Goal: Task Accomplishment & Management: Use online tool/utility

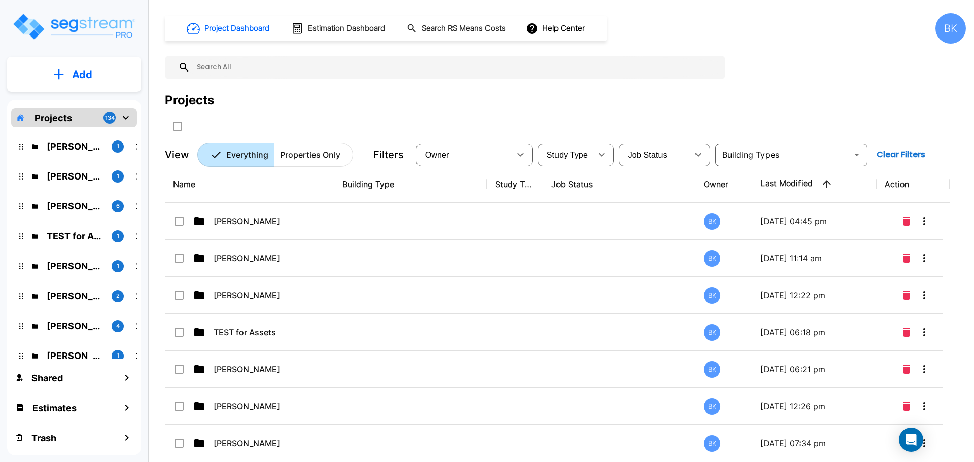
click at [75, 153] on p "[PERSON_NAME]" at bounding box center [75, 147] width 57 height 14
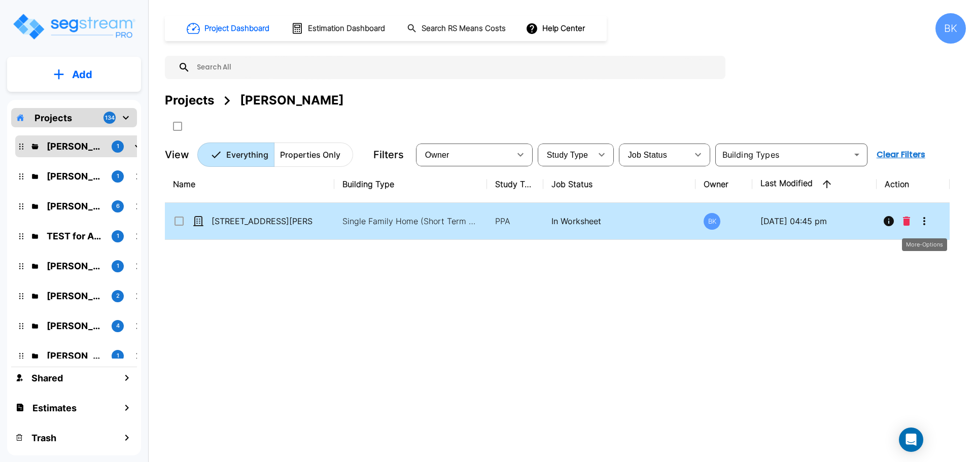
click at [920, 219] on icon "More-Options" at bounding box center [925, 221] width 12 height 12
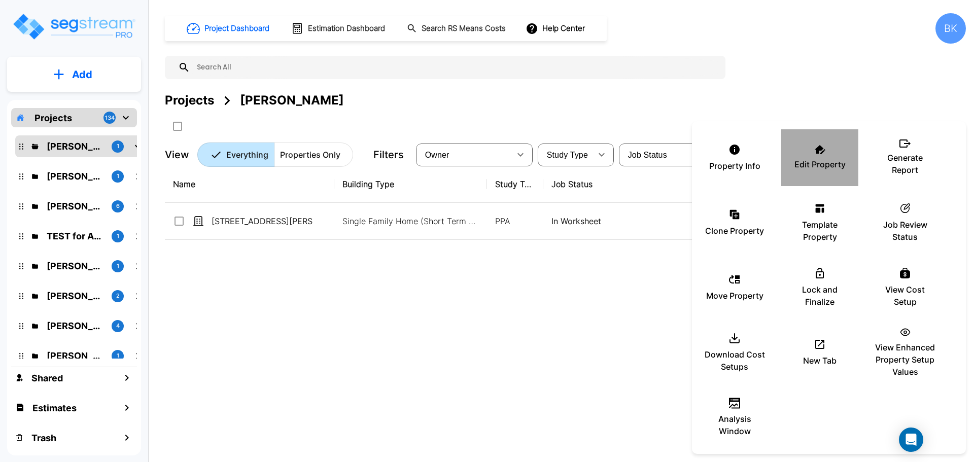
click at [812, 163] on p "Edit Property" at bounding box center [820, 164] width 51 height 12
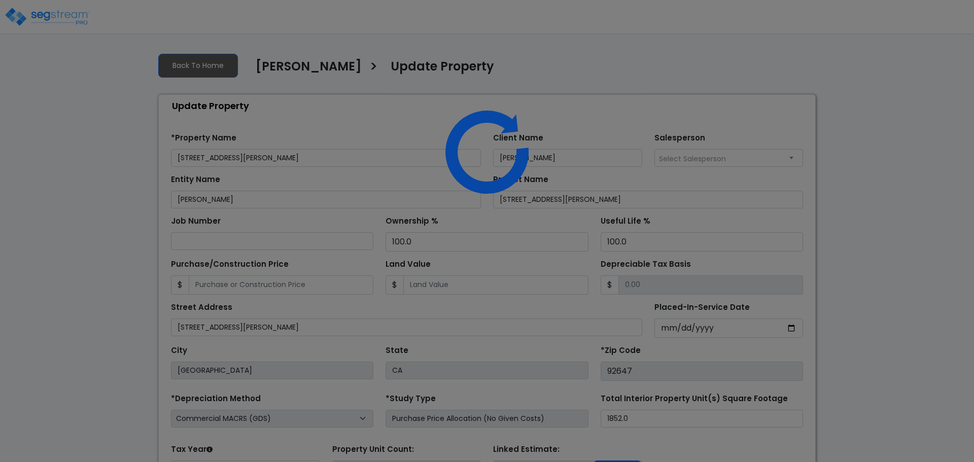
select select "2024"
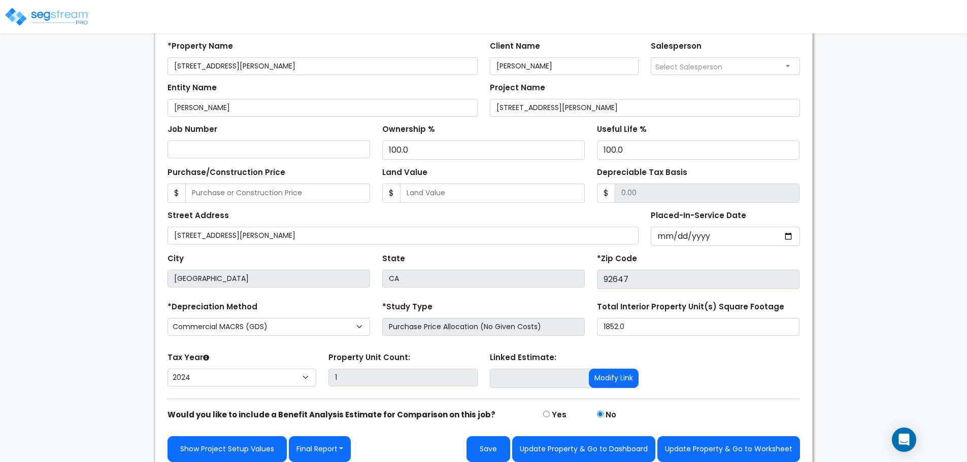
scroll to position [100, 0]
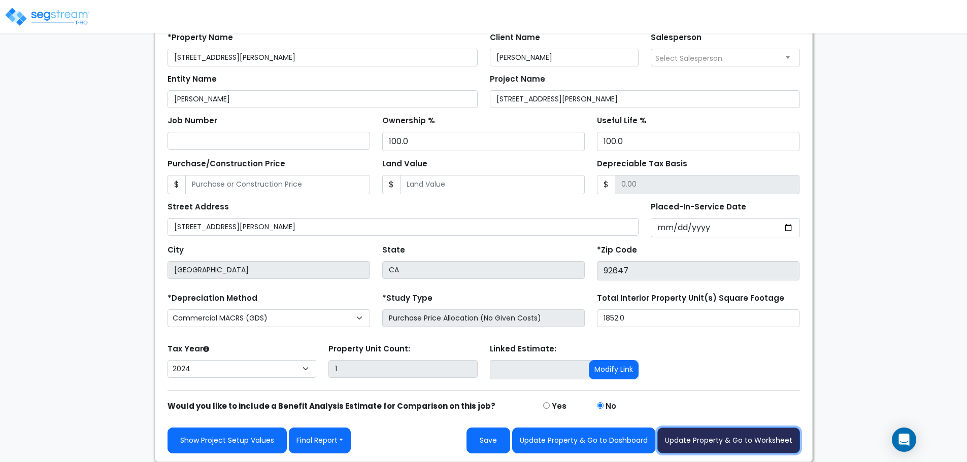
click at [711, 452] on button "Update Property & Go to Worksheet" at bounding box center [728, 441] width 143 height 26
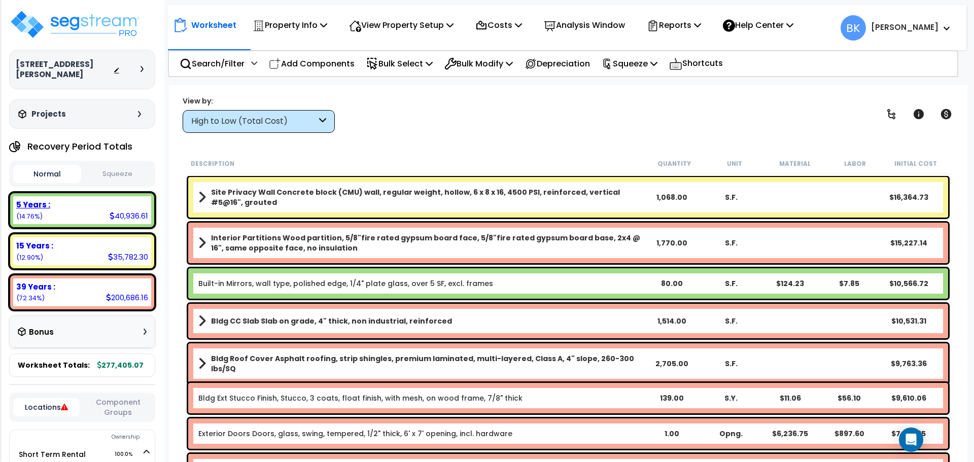
click at [96, 212] on div "5 Years : 40,936.61 (14.76%)" at bounding box center [82, 210] width 138 height 28
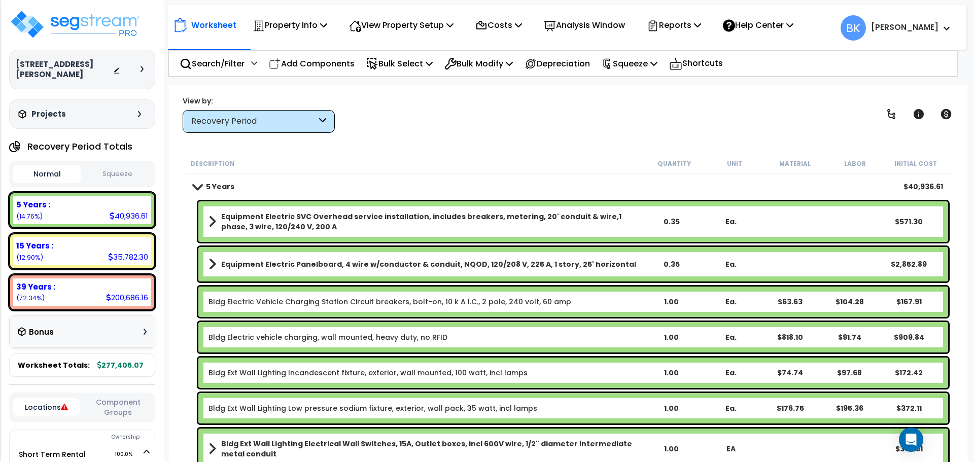
click at [611, 136] on div "Worksheet Property Info Property Setup Add Property Unit Template property Clon…" at bounding box center [568, 316] width 799 height 462
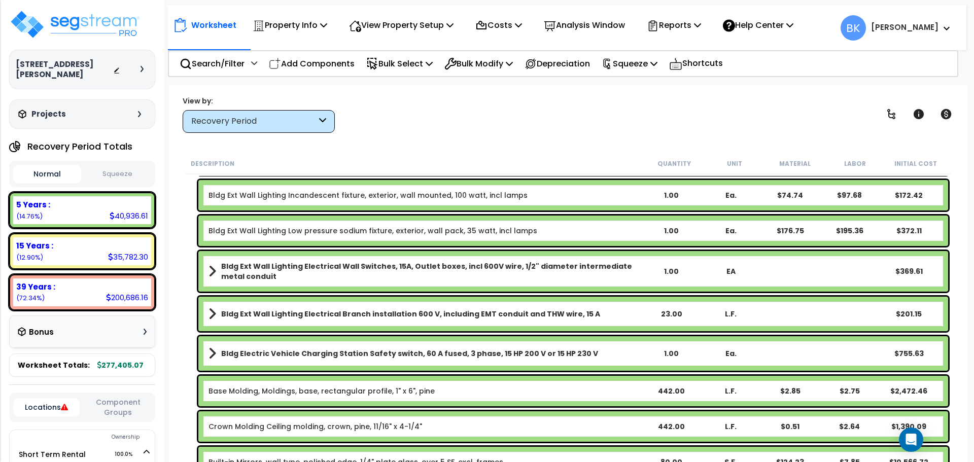
scroll to position [203, 0]
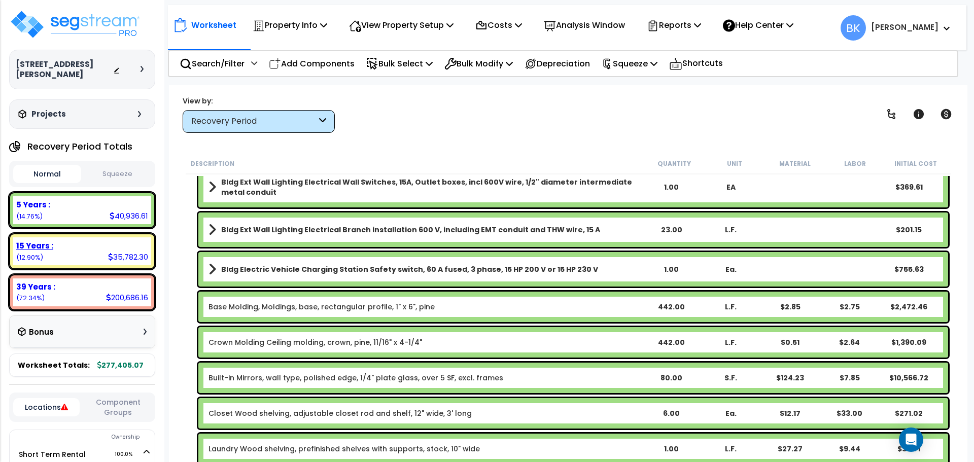
click at [116, 238] on div "15 Years : 35,782.30 (12.90%)" at bounding box center [82, 252] width 138 height 28
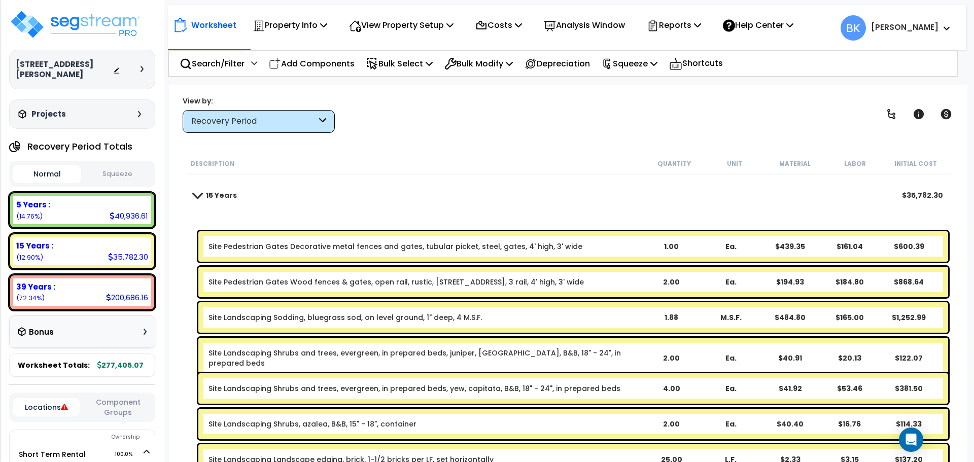
scroll to position [0, 0]
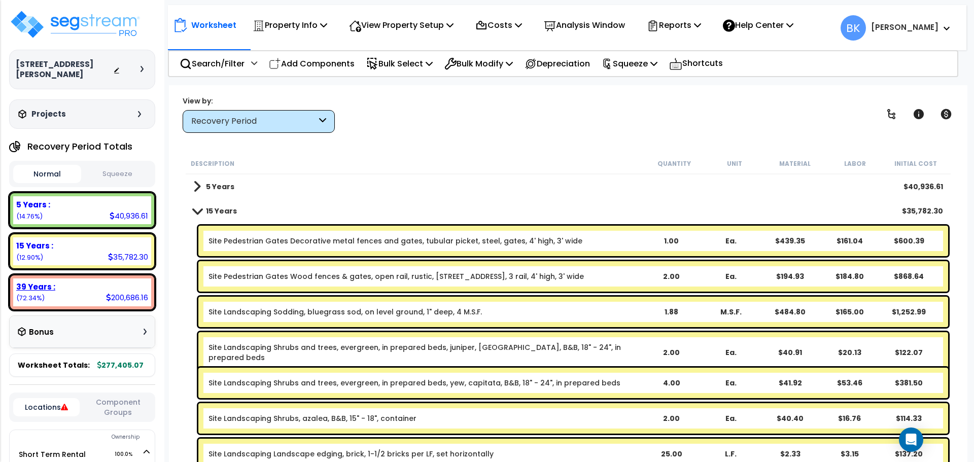
click at [98, 288] on div "39 Years : 200,686.16 (72.34%)" at bounding box center [82, 293] width 138 height 28
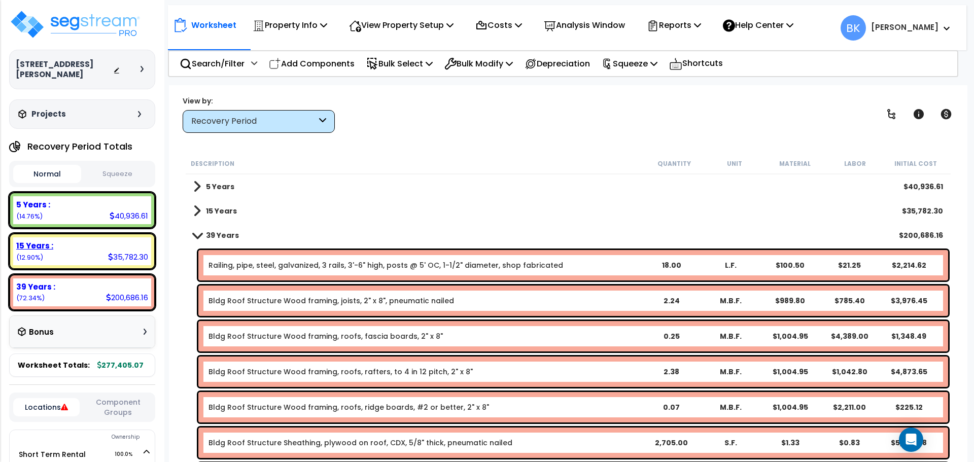
click at [92, 217] on div "5 Years : 40,936.61 (14.76%)" at bounding box center [82, 210] width 146 height 36
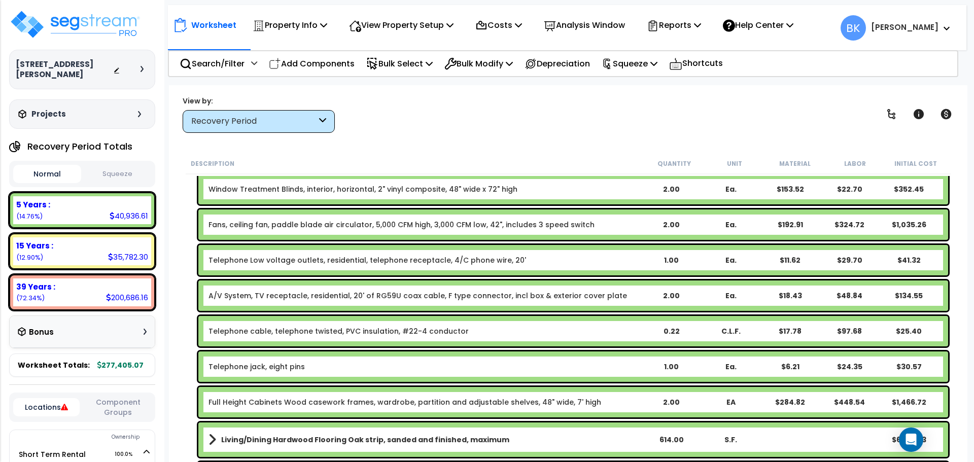
scroll to position [761, 0]
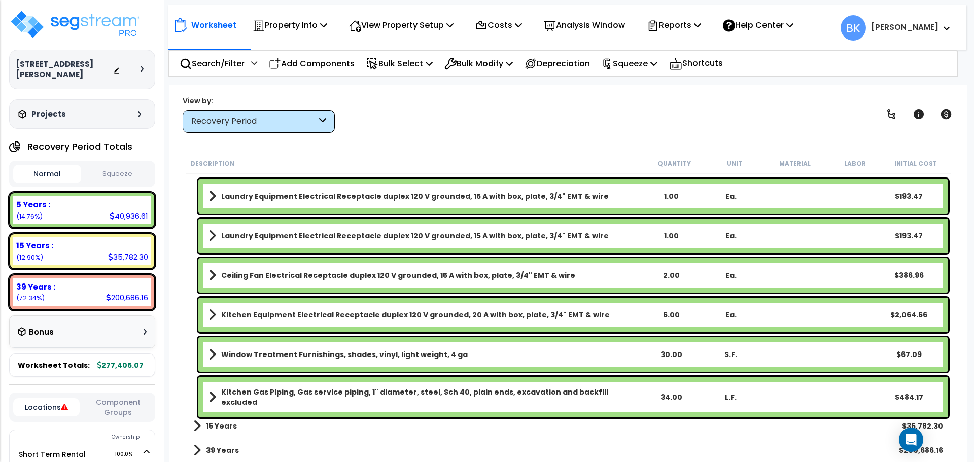
click at [151, 292] on div "39 Years : 200,686.16 (72.34%)" at bounding box center [82, 293] width 138 height 28
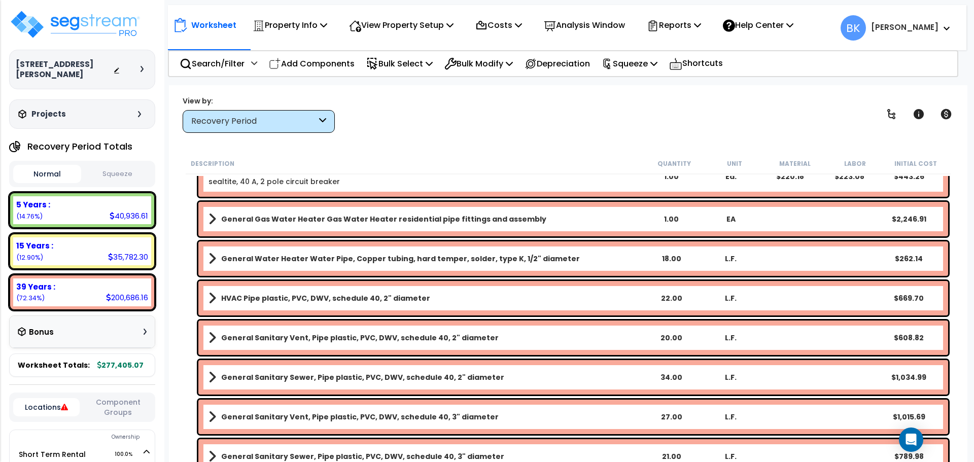
scroll to position [1328, 0]
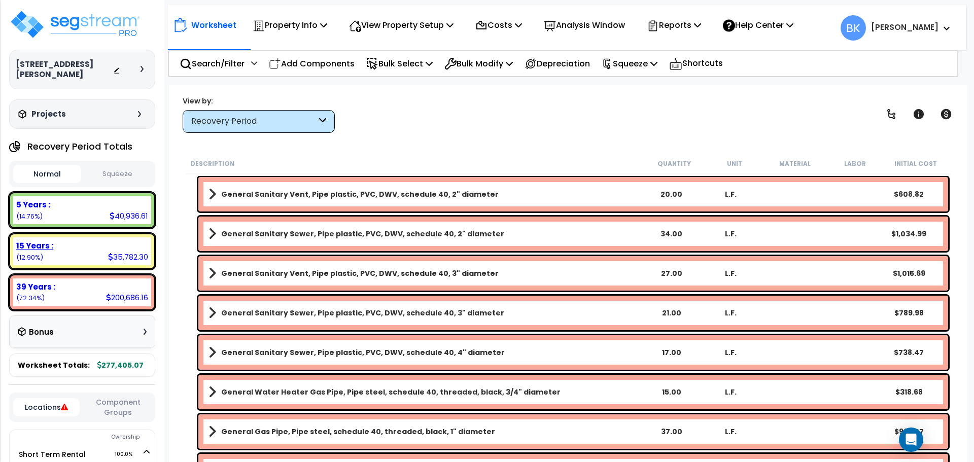
click at [68, 241] on div "15 Years :" at bounding box center [82, 246] width 132 height 11
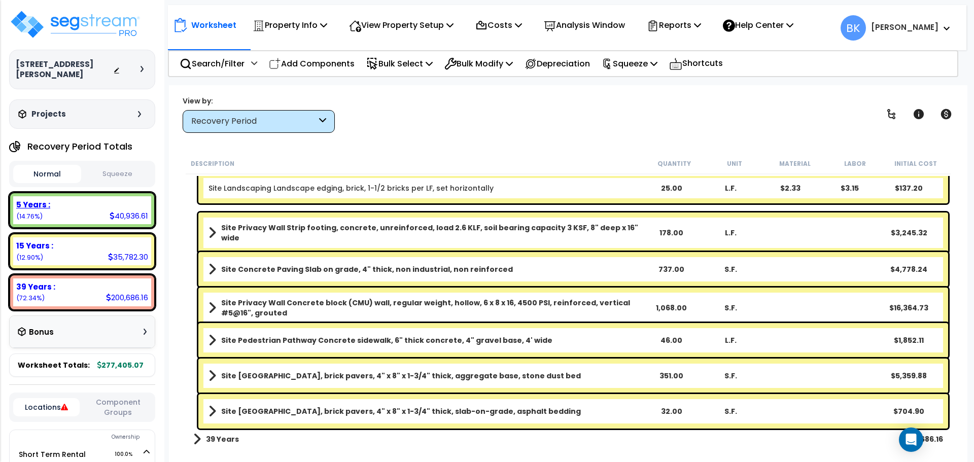
click at [104, 199] on div "5 Years :" at bounding box center [82, 204] width 132 height 11
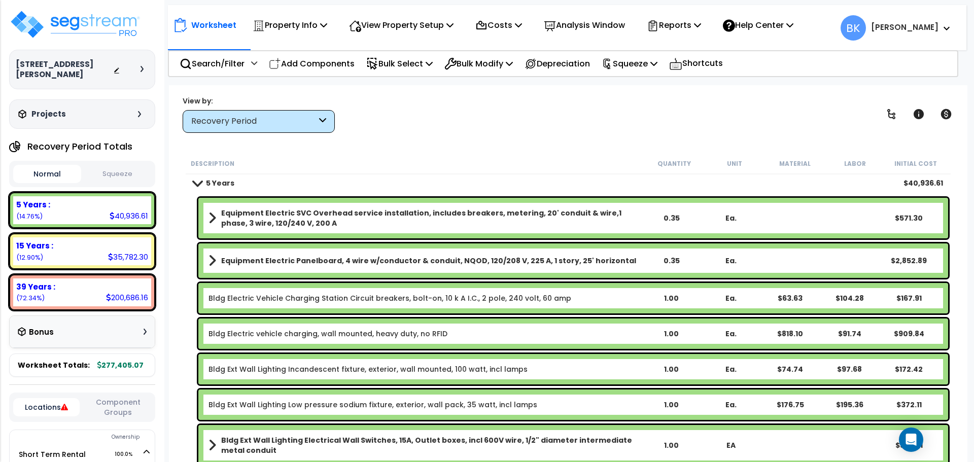
scroll to position [0, 0]
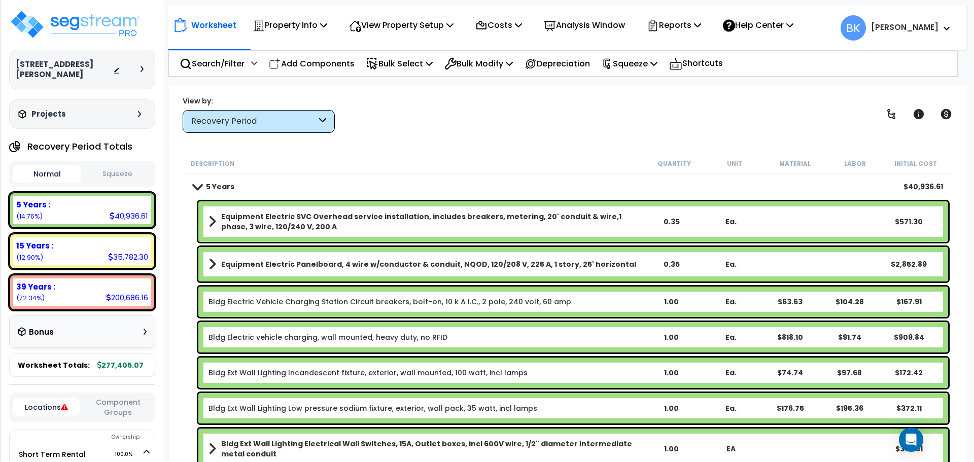
click at [282, 304] on link "Bldg Electric Vehicle Charging Station Circuit breakers, bolt-on, 10 k A I.C., …" at bounding box center [390, 302] width 363 height 10
click at [315, 305] on link "Bldg Electric Vehicle Charging Station Circuit breakers, bolt-on, 10 k A I.C., …" at bounding box center [390, 302] width 363 height 10
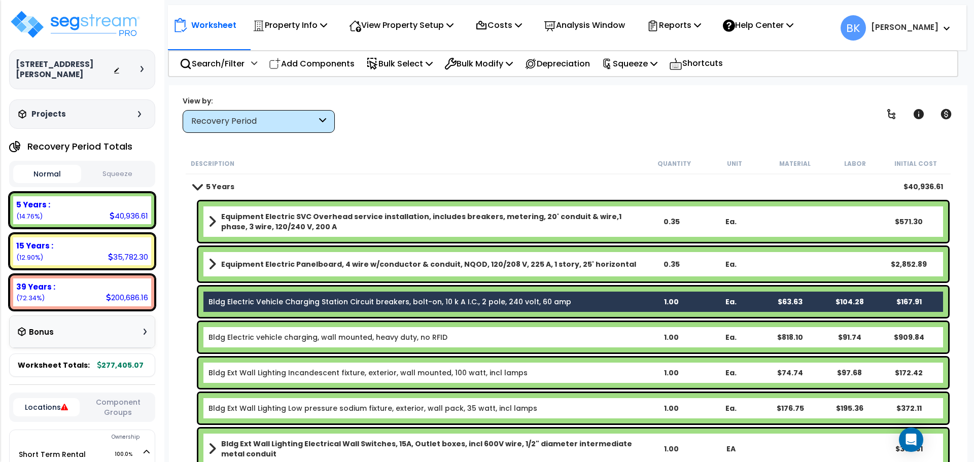
click at [305, 304] on link "Bldg Electric Vehicle Charging Station Circuit breakers, bolt-on, 10 k A I.C., …" at bounding box center [390, 302] width 363 height 10
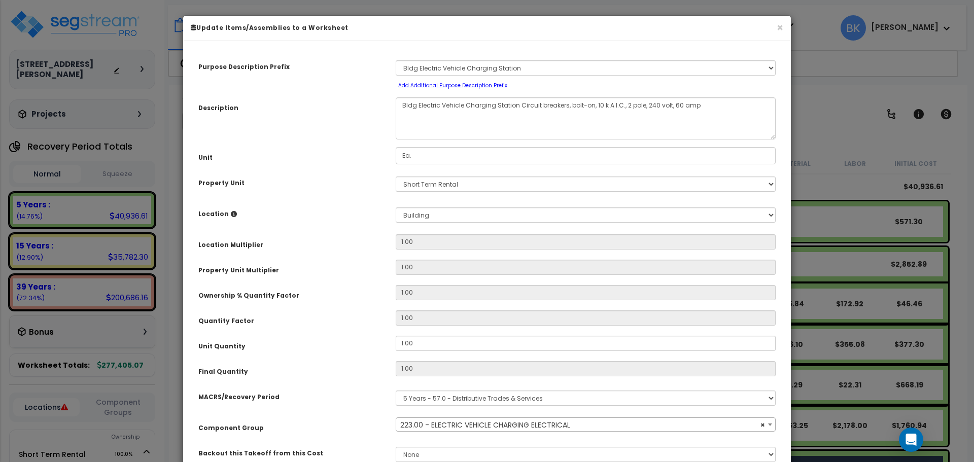
select select "39323"
click at [486, 110] on textarea "Bldg Electric Vehicle Charging Station Circuit breakers, bolt-on, 10 k A I.C., …" at bounding box center [586, 118] width 380 height 42
click at [509, 107] on textarea "Bldg Electric Vehicle Charging Station Circuit breakers, bolt-on, 10 k A I.C., …" at bounding box center [586, 118] width 380 height 42
click at [545, 108] on textarea "Bldg Electric Vehicle Charging Station Circuit breakers, bolt-on, 10 k A I.C., …" at bounding box center [586, 118] width 380 height 42
drag, startPoint x: 520, startPoint y: 106, endPoint x: 703, endPoint y: 108, distance: 183.2
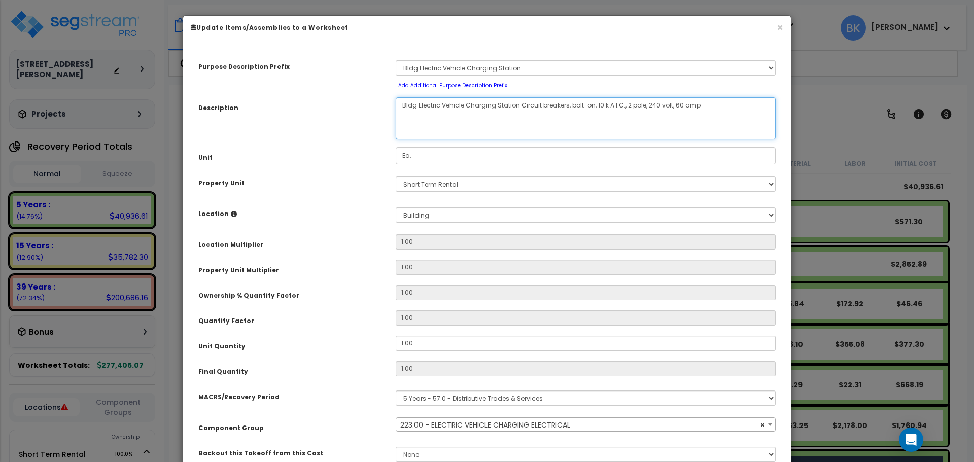
click at [703, 108] on textarea "Bldg Electric Vehicle Charging Station Circuit breakers, bolt-on, 10 k A I.C., …" at bounding box center [586, 118] width 380 height 42
click at [778, 24] on button "×" at bounding box center [780, 27] width 7 height 11
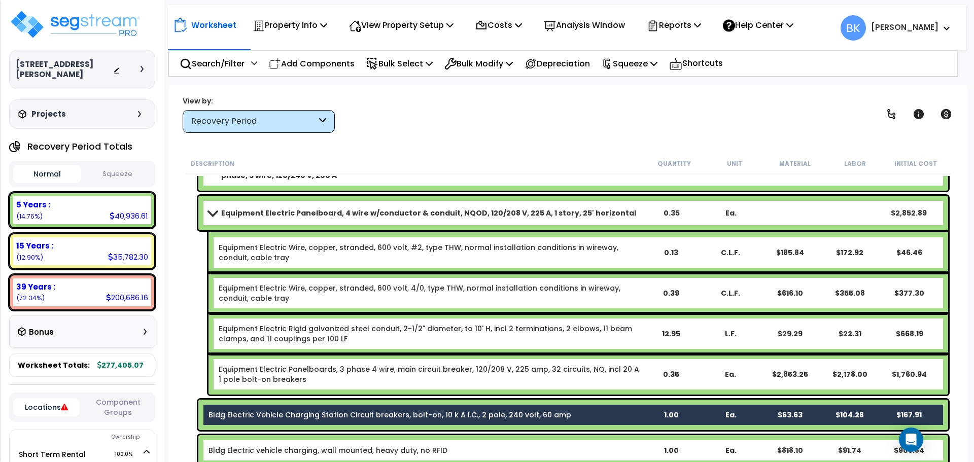
scroll to position [51, 0]
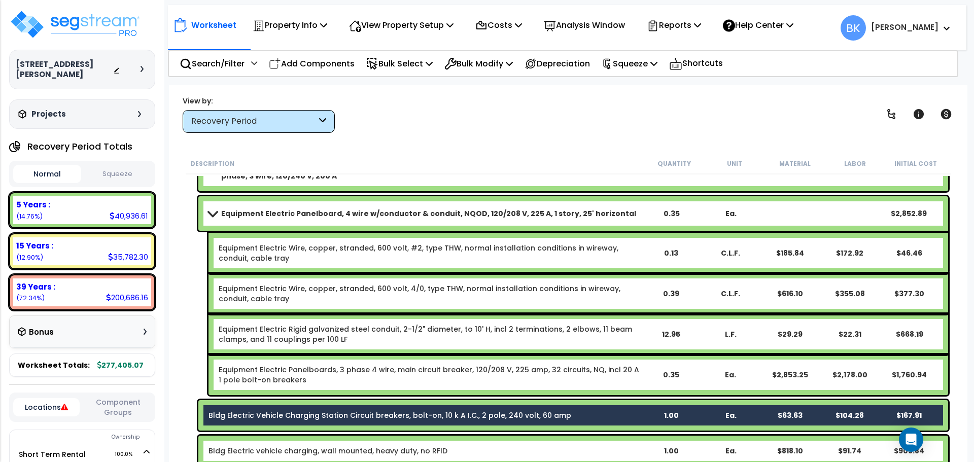
click at [209, 214] on span at bounding box center [213, 214] width 14 height 8
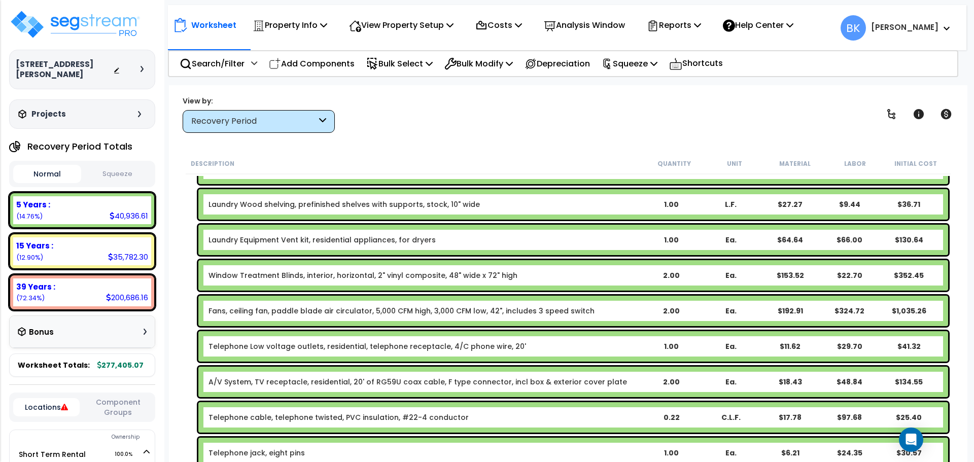
scroll to position [507, 0]
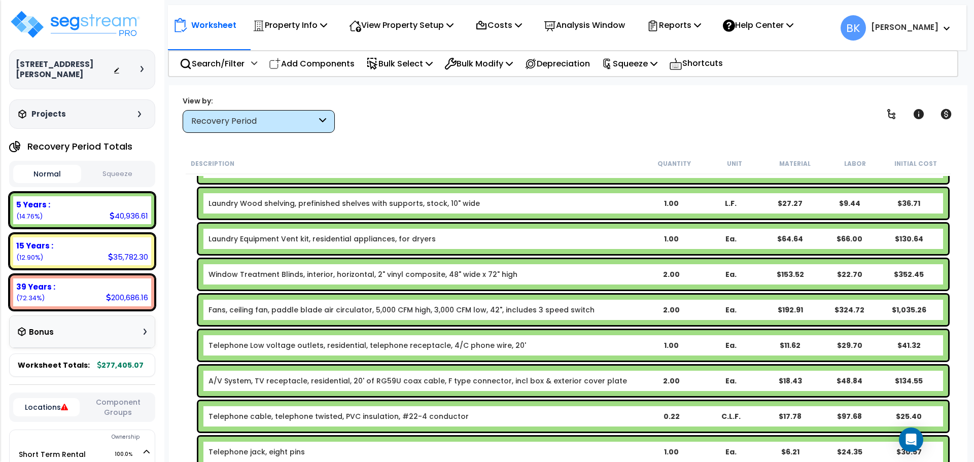
click at [276, 128] on div "Recovery Period" at bounding box center [259, 121] width 152 height 23
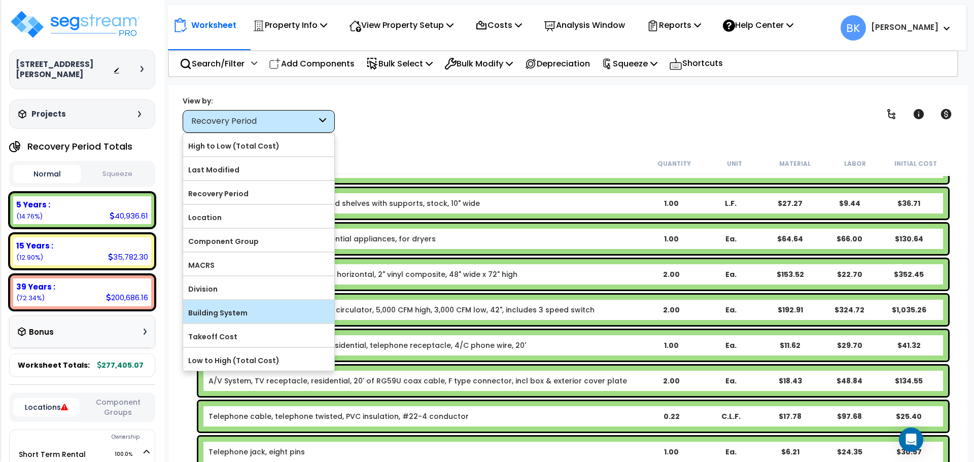
click at [232, 309] on label "Building System" at bounding box center [258, 313] width 151 height 15
click at [0, 0] on input "Building System" at bounding box center [0, 0] width 0 height 0
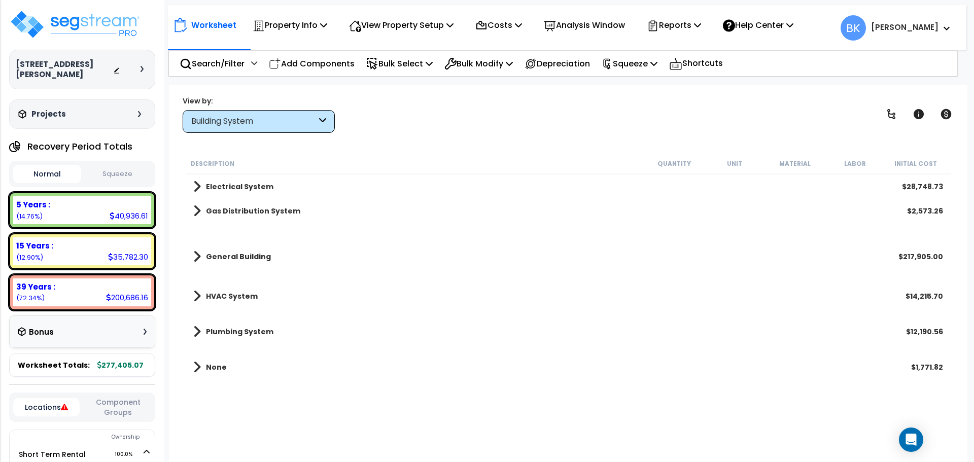
scroll to position [0, 0]
click at [205, 370] on link "None" at bounding box center [209, 367] width 33 height 14
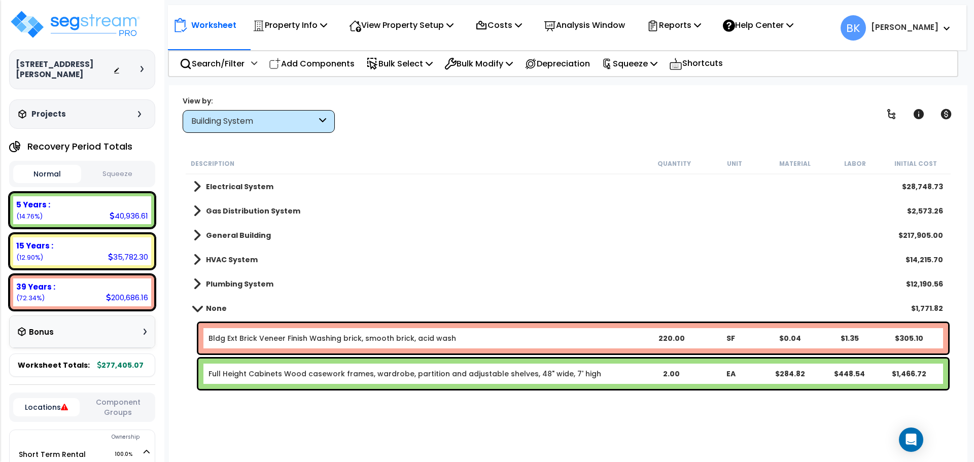
click at [230, 287] on b "Plumbing System" at bounding box center [239, 284] width 67 height 10
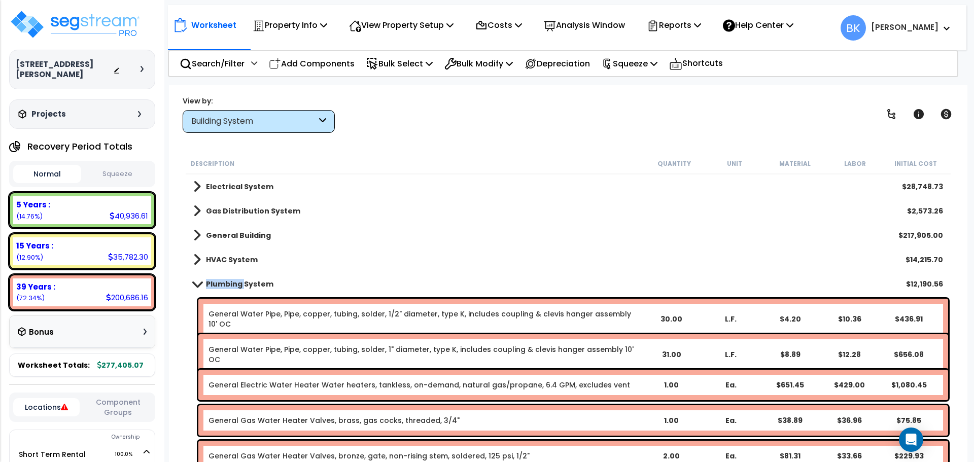
click at [230, 287] on b "Plumbing System" at bounding box center [239, 284] width 67 height 10
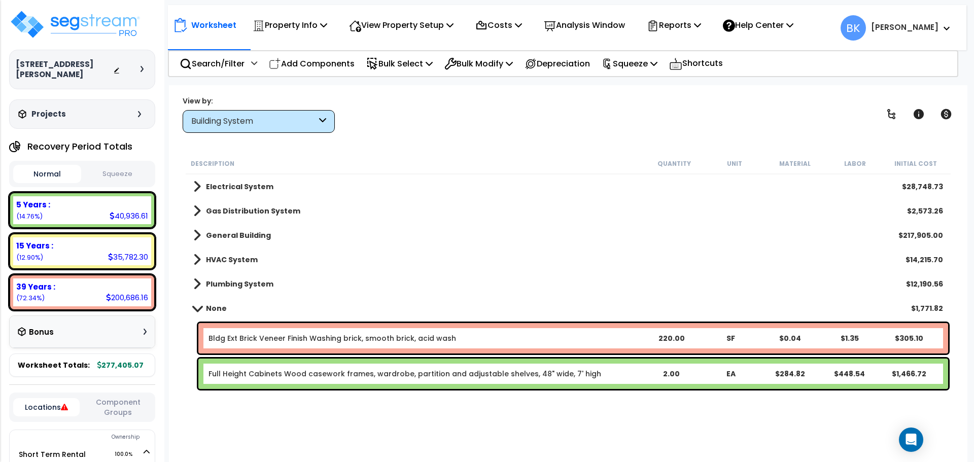
click at [242, 192] on link "Electrical System" at bounding box center [233, 187] width 80 height 14
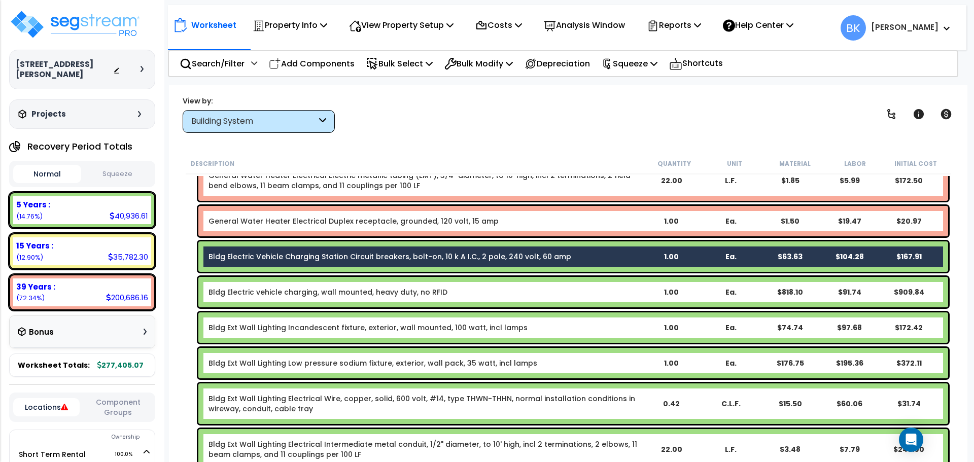
scroll to position [863, 0]
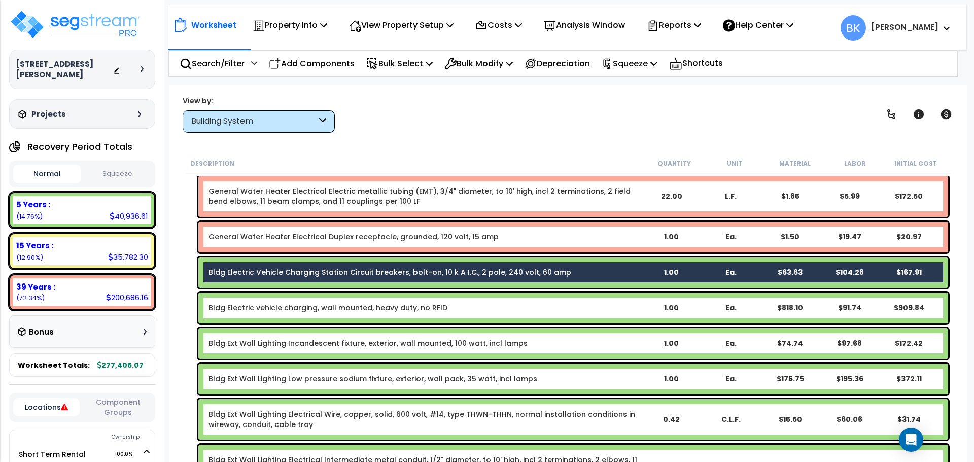
click at [321, 308] on link "Bldg Electric vehicle charging, wall mounted, heavy duty, no RFID" at bounding box center [328, 308] width 239 height 10
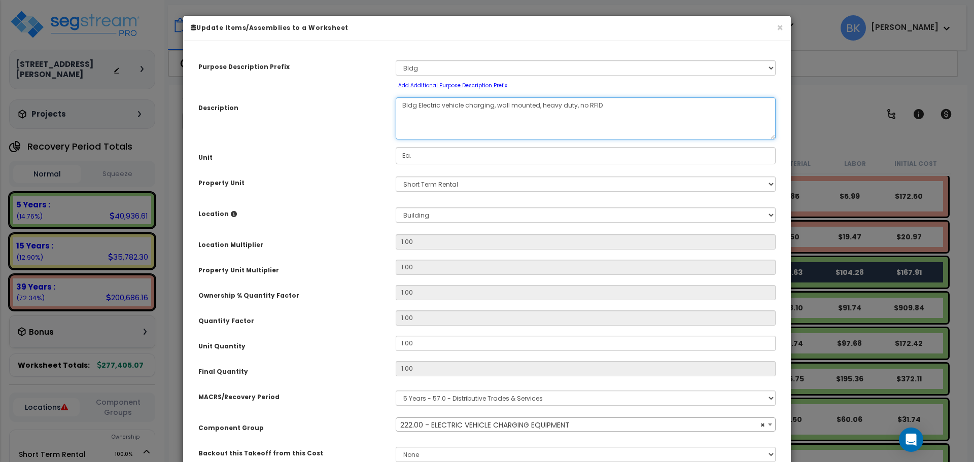
click at [444, 106] on textarea "Bldg Electric vehicle charging, wall mounted, heavy duty, no RFID" at bounding box center [586, 118] width 380 height 42
click at [488, 106] on textarea "Bldg Electric vehicle charging, wall mounted, heavy duty, no RFID" at bounding box center [586, 118] width 380 height 42
select select "39322"
click at [494, 105] on textarea "Bldg Electric vehicle charging, wall mounted, heavy duty, no RFID" at bounding box center [586, 118] width 380 height 42
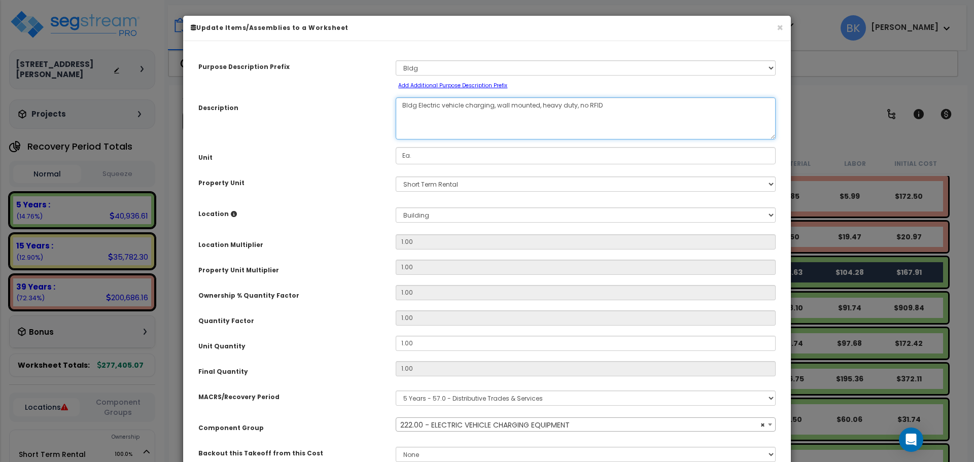
click at [458, 105] on textarea "Bldg Electric vehicle charging, wall mounted, heavy duty, no RFID" at bounding box center [586, 118] width 380 height 42
click at [430, 107] on textarea "Bldg Electric vehicle charging, wall mounted, heavy duty, no RFID" at bounding box center [586, 118] width 380 height 42
drag, startPoint x: 495, startPoint y: 106, endPoint x: 623, endPoint y: 112, distance: 127.5
click at [623, 112] on textarea "Bldg Electric vehicle charging, wall mounted, heavy duty, no RFID" at bounding box center [586, 118] width 380 height 42
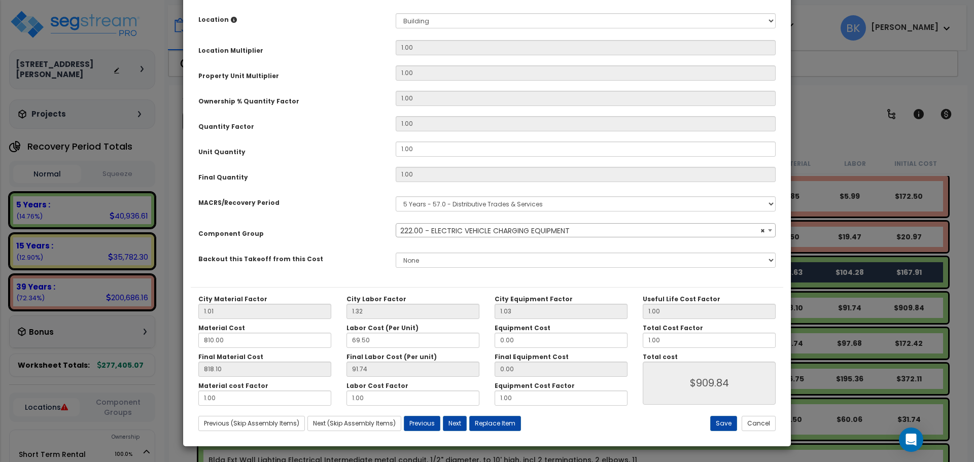
scroll to position [0, 0]
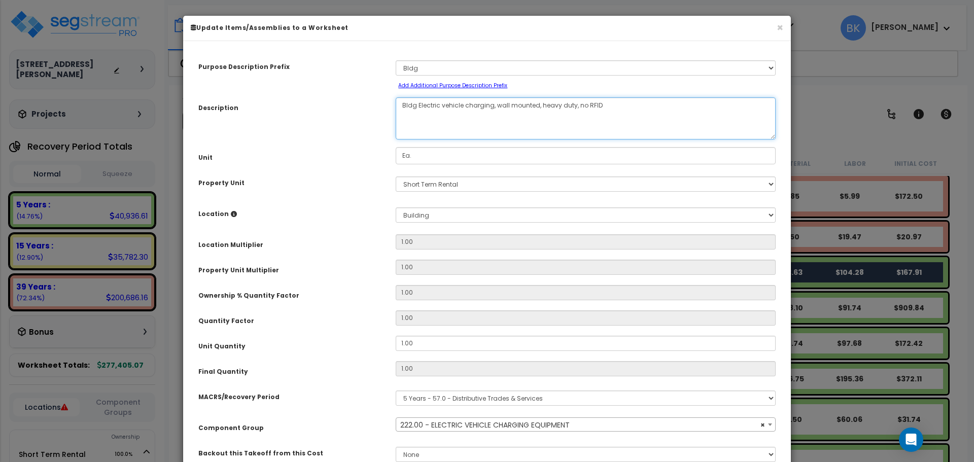
click at [458, 111] on textarea "Bldg Electric vehicle charging, wall mounted, heavy duty, no RFID" at bounding box center [586, 118] width 380 height 42
click at [493, 118] on textarea "Bldg Electric vehicle charging, wall mounted, heavy duty, no RFID" at bounding box center [586, 118] width 380 height 42
click at [442, 116] on textarea "Bldg Electric vehicle charging, wall mounted, heavy duty, no RFID" at bounding box center [586, 118] width 380 height 42
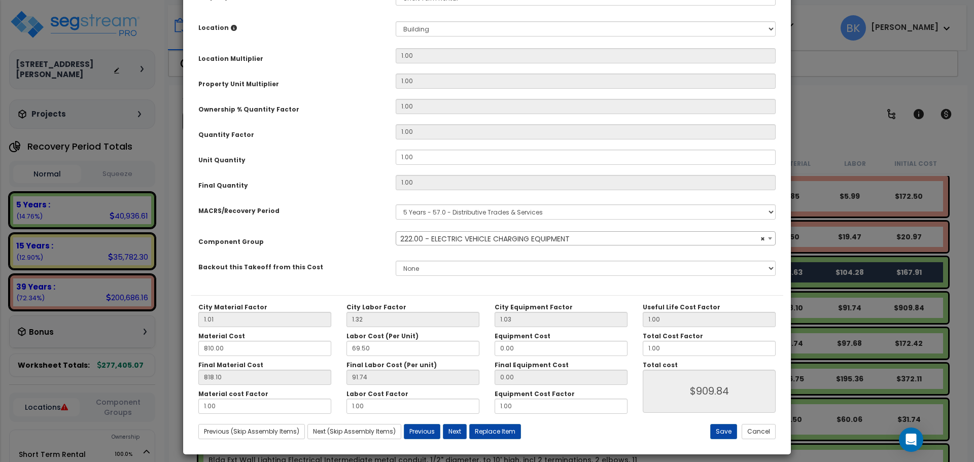
scroll to position [194, 0]
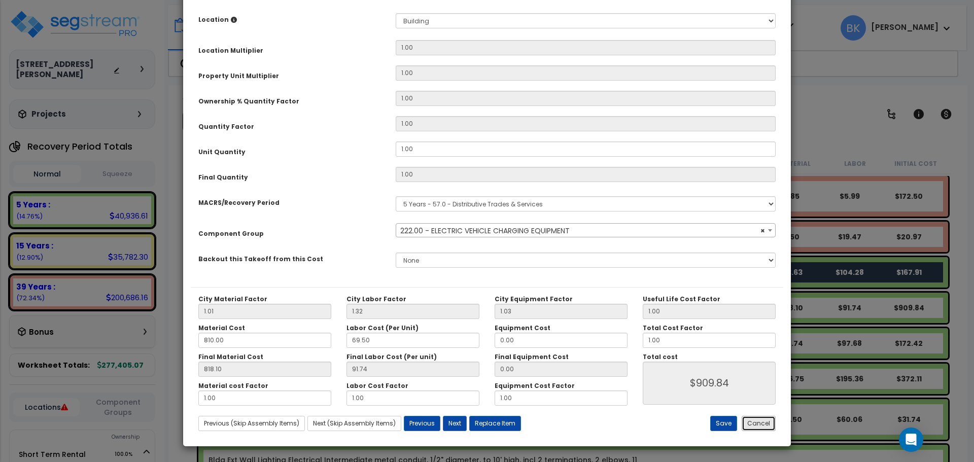
click at [757, 424] on button "Cancel" at bounding box center [759, 423] width 34 height 15
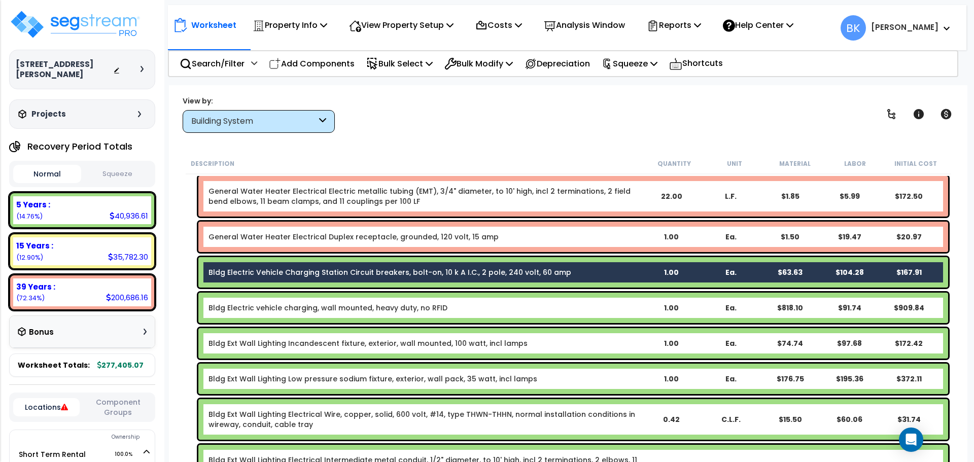
click at [183, 261] on div "Description Quantity Unit Material Labor Initial Cost Equipment Electric Panelb…" at bounding box center [568, 308] width 778 height 310
click at [284, 273] on link "Bldg Electric Vehicle Charging Station Circuit breakers, bolt-on, 10 k A I.C., …" at bounding box center [390, 272] width 363 height 10
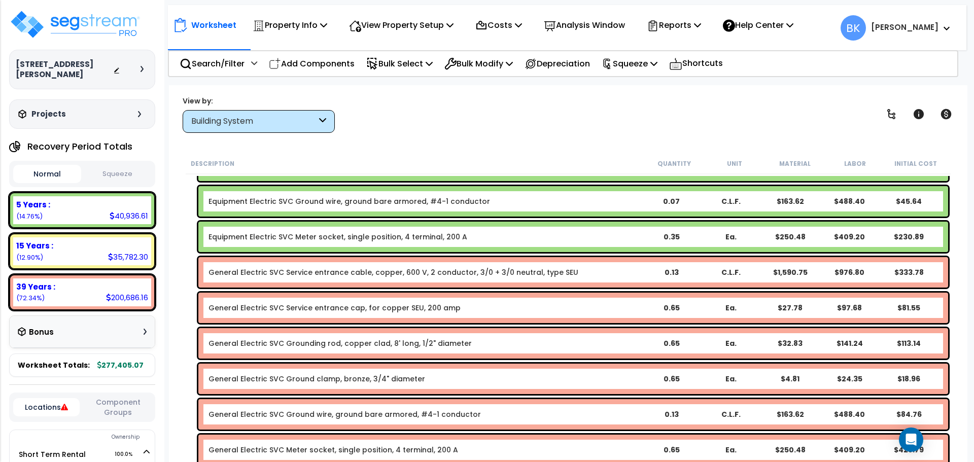
scroll to position [0, 0]
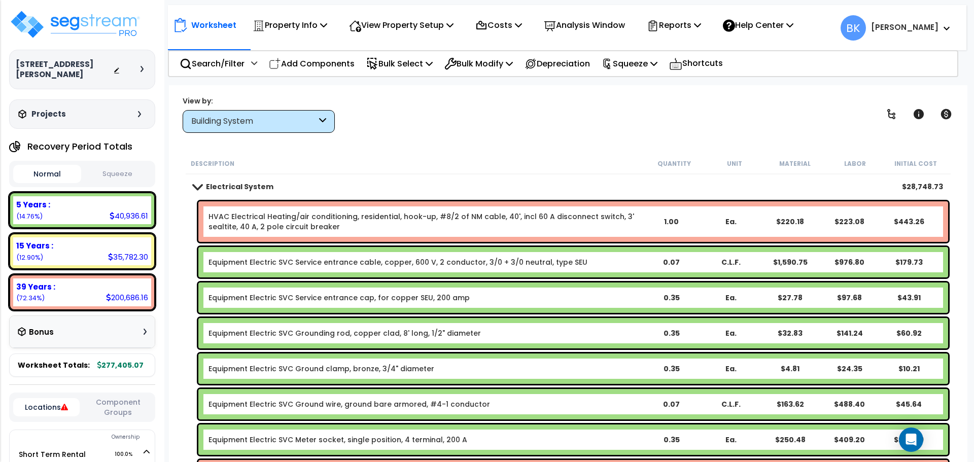
click at [59, 199] on div "5 Years :" at bounding box center [82, 204] width 132 height 11
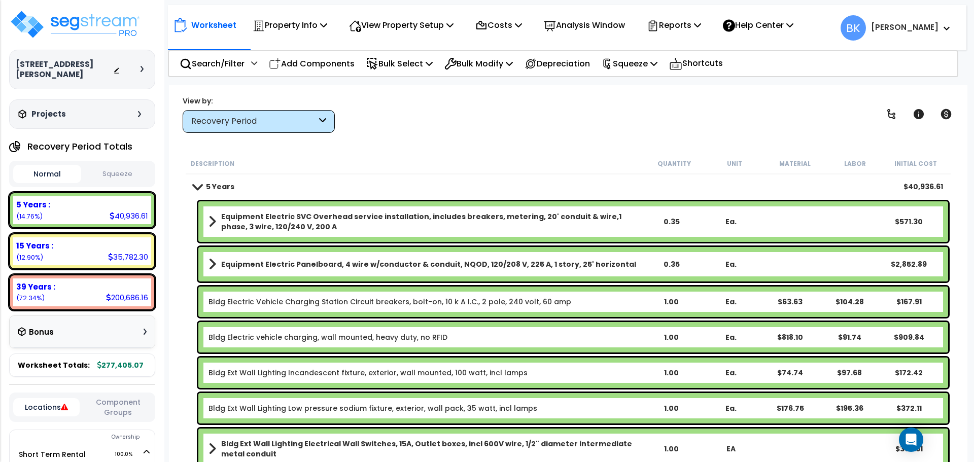
click at [275, 301] on link "Bldg Electric Vehicle Charging Station Circuit breakers, bolt-on, 10 k A I.C., …" at bounding box center [390, 302] width 363 height 10
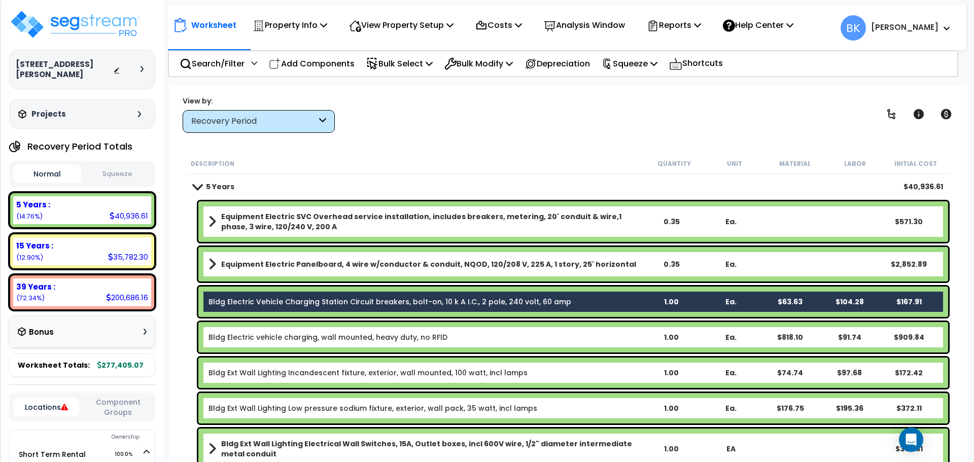
click at [279, 333] on link "Bldg Electric vehicle charging, wall mounted, heavy duty, no RFID" at bounding box center [328, 337] width 239 height 10
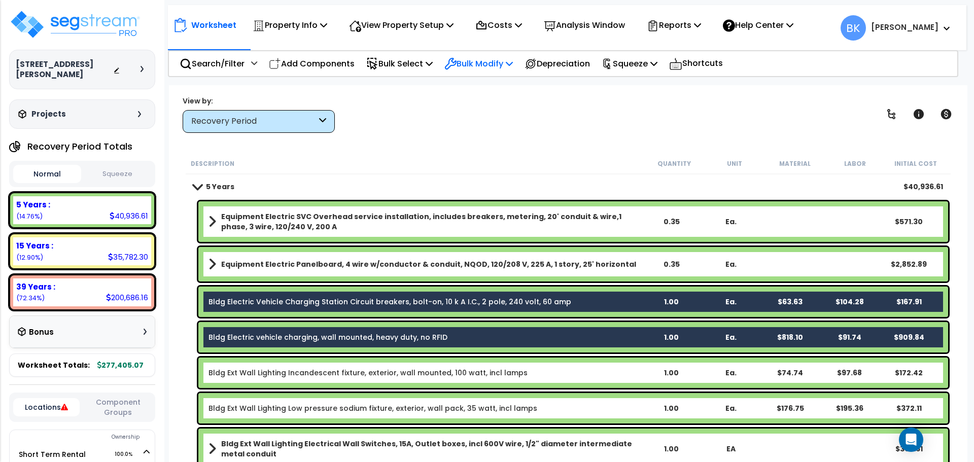
click at [492, 62] on p "Bulk Modify" at bounding box center [479, 64] width 69 height 14
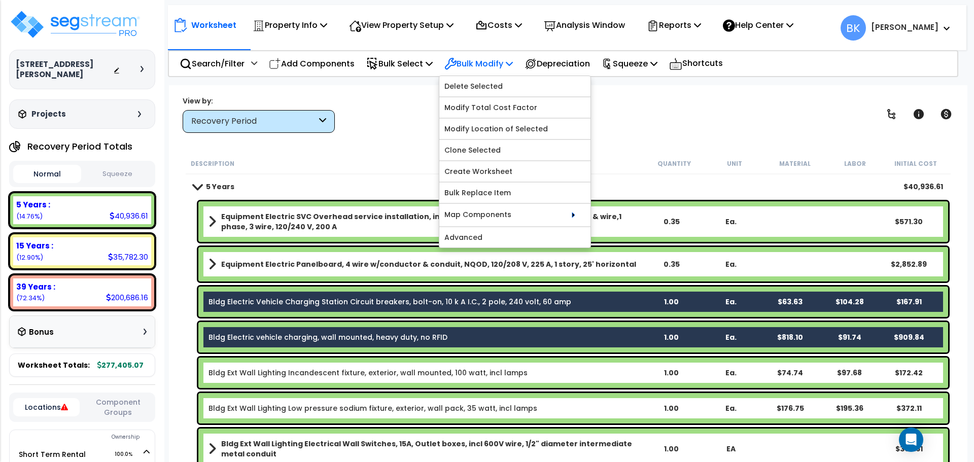
click at [492, 62] on p "Bulk Modify" at bounding box center [479, 64] width 69 height 14
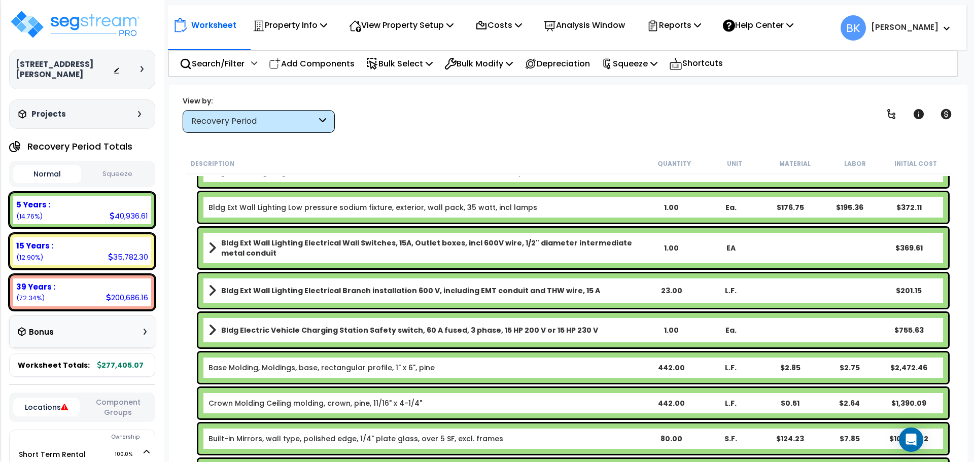
scroll to position [203, 0]
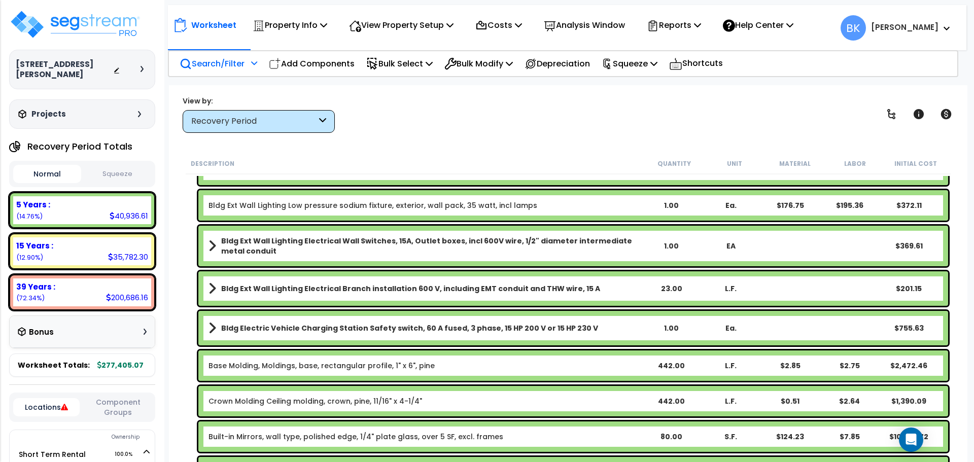
click at [201, 61] on p "Search/Filter" at bounding box center [212, 64] width 65 height 14
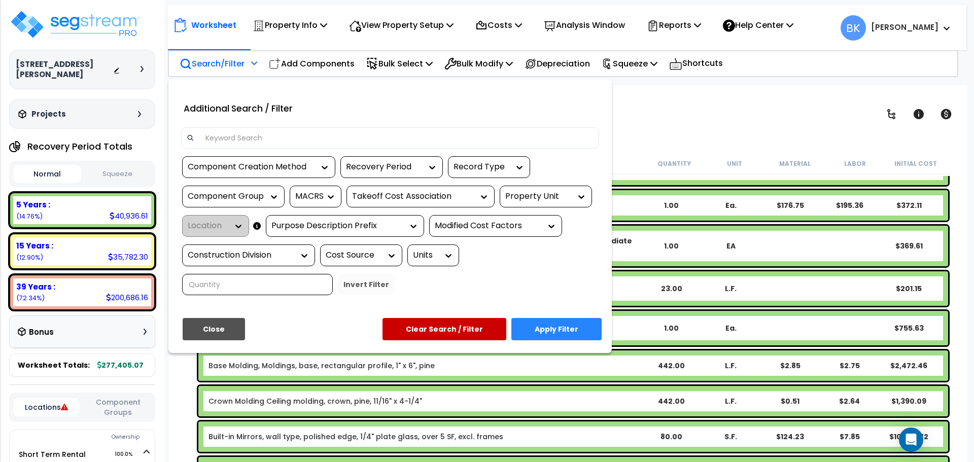
click at [236, 138] on input at bounding box center [396, 137] width 394 height 15
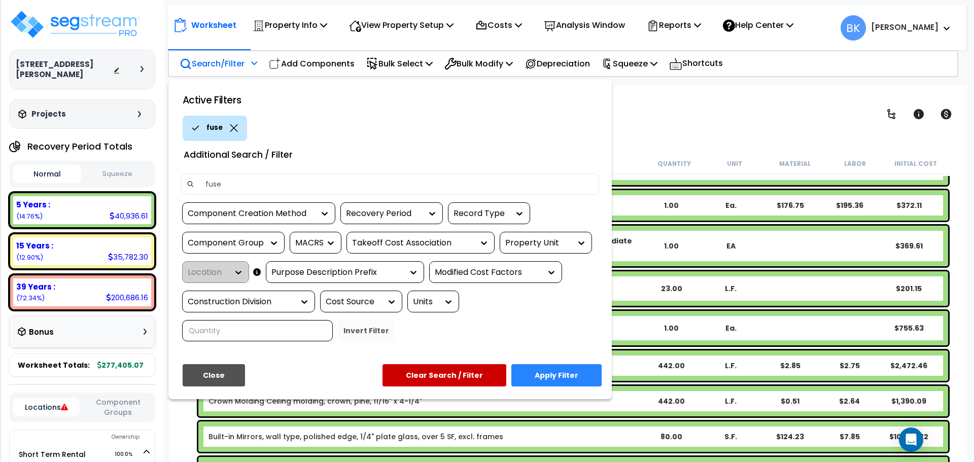
type input "fuse"
click at [564, 369] on button "Apply Filter" at bounding box center [557, 375] width 90 height 22
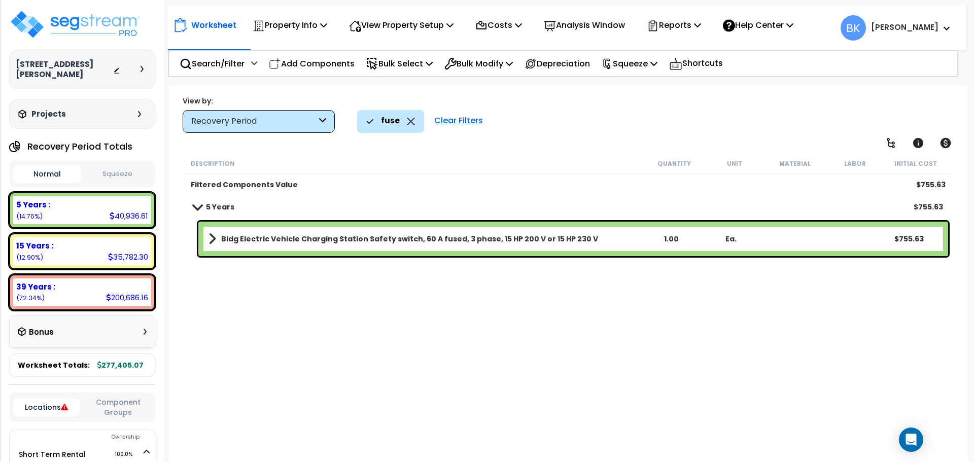
click at [194, 207] on span at bounding box center [197, 207] width 14 height 8
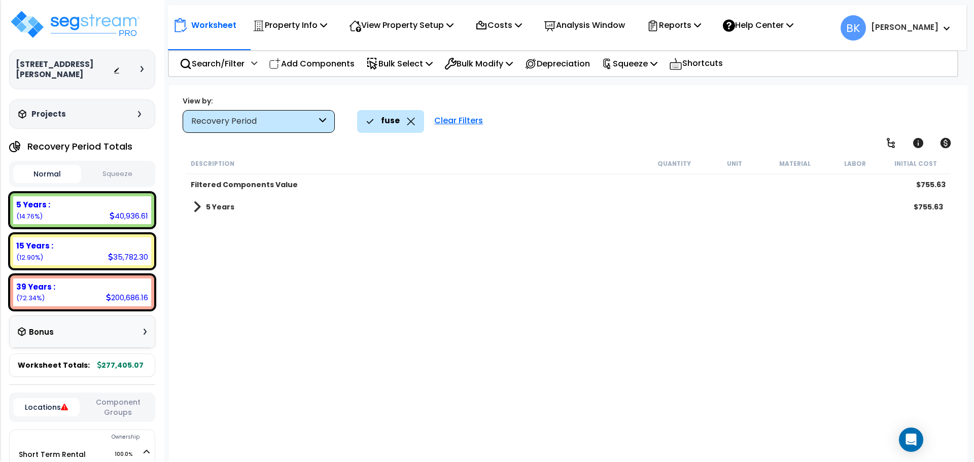
click at [196, 207] on span at bounding box center [197, 207] width 8 height 14
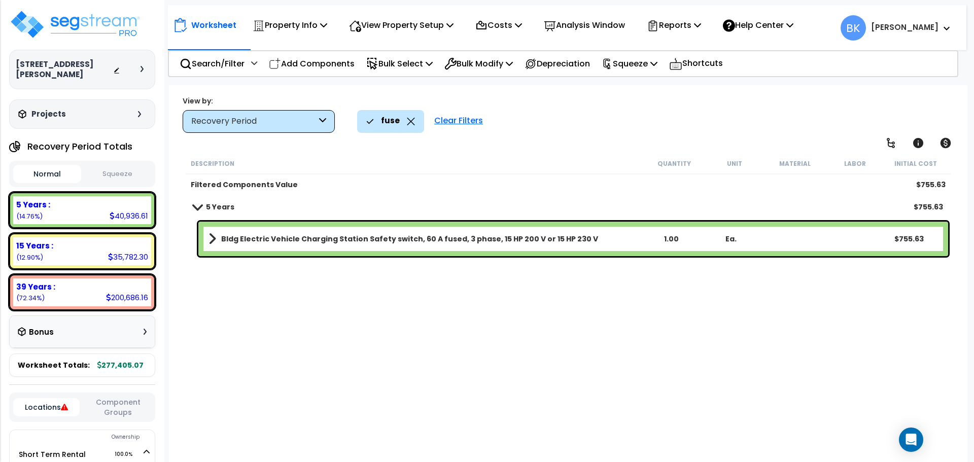
click at [411, 124] on icon at bounding box center [411, 122] width 8 height 8
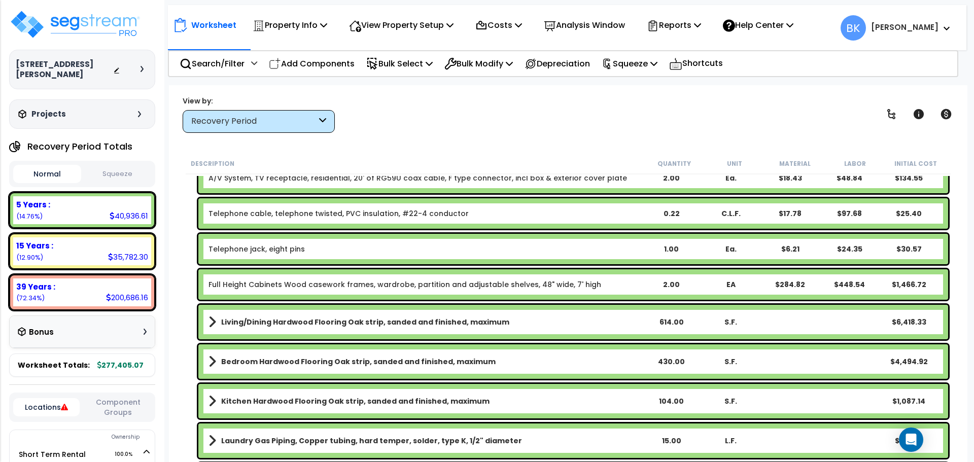
scroll to position [761, 0]
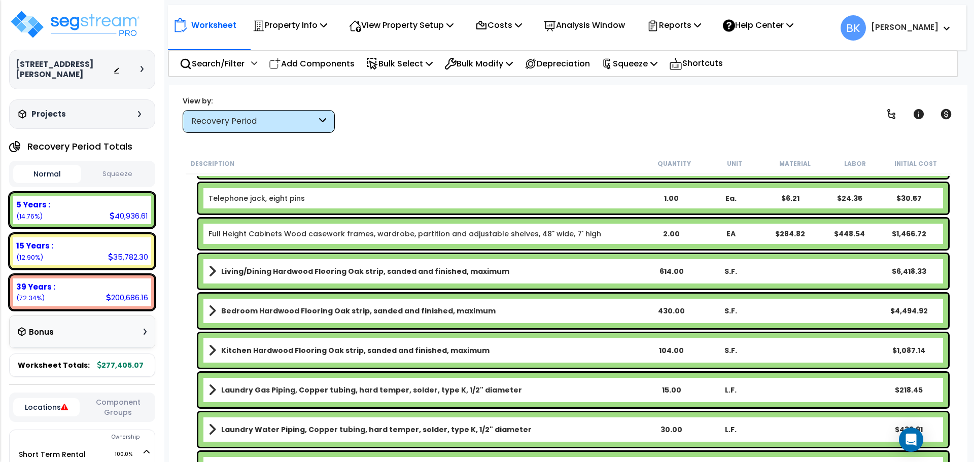
click at [570, 126] on div "View by: Recovery Period High to Low (Total Cost)" at bounding box center [568, 114] width 778 height 38
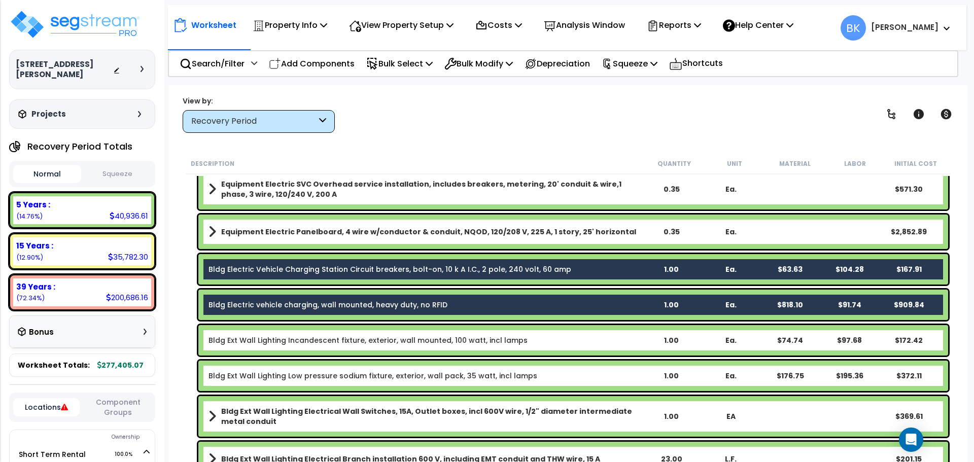
scroll to position [0, 0]
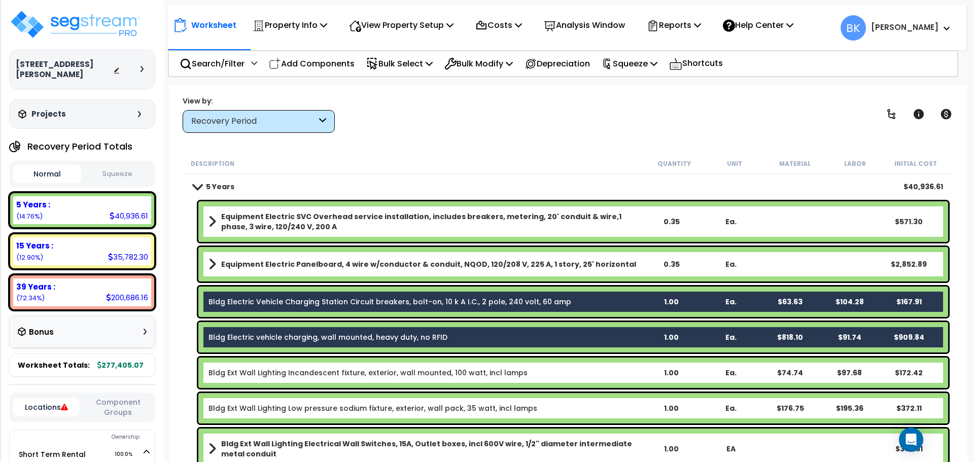
drag, startPoint x: 341, startPoint y: 313, endPoint x: 186, endPoint y: 311, distance: 154.8
click at [186, 311] on div "Bldg Electric Vehicle Charging Station Circuit breakers, bolt-on, 10 k A I.C., …" at bounding box center [568, 302] width 765 height 36
drag, startPoint x: 266, startPoint y: 307, endPoint x: 226, endPoint y: 310, distance: 40.7
click at [226, 310] on div "Bldg Electric Vehicle Charging Station Circuit breakers, bolt-on, 10 k A I.C., …" at bounding box center [573, 302] width 750 height 30
click at [497, 73] on div "Bulk Modify" at bounding box center [479, 64] width 69 height 24
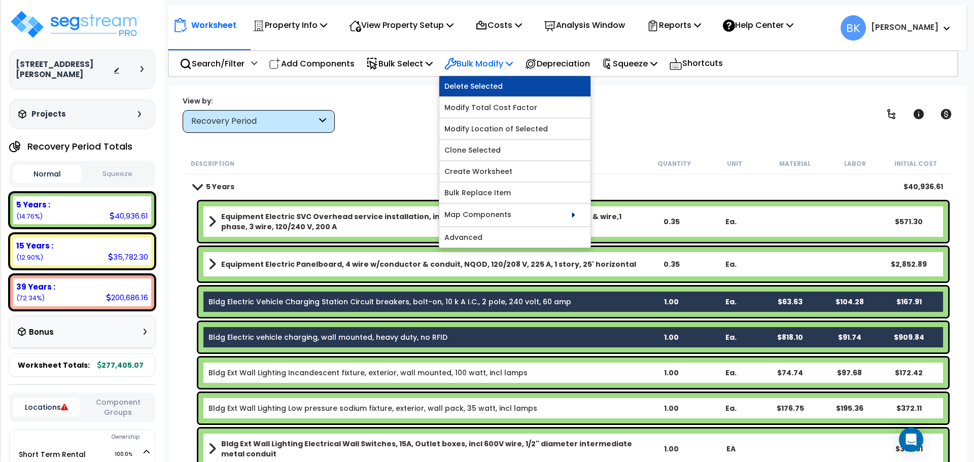
click at [501, 87] on link "Delete Selected" at bounding box center [514, 86] width 151 height 20
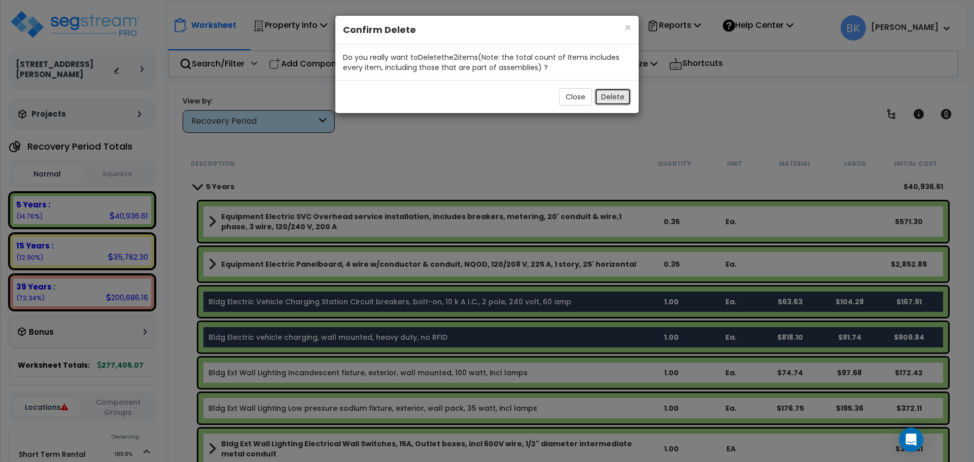
click at [609, 97] on button "Delete" at bounding box center [613, 96] width 37 height 17
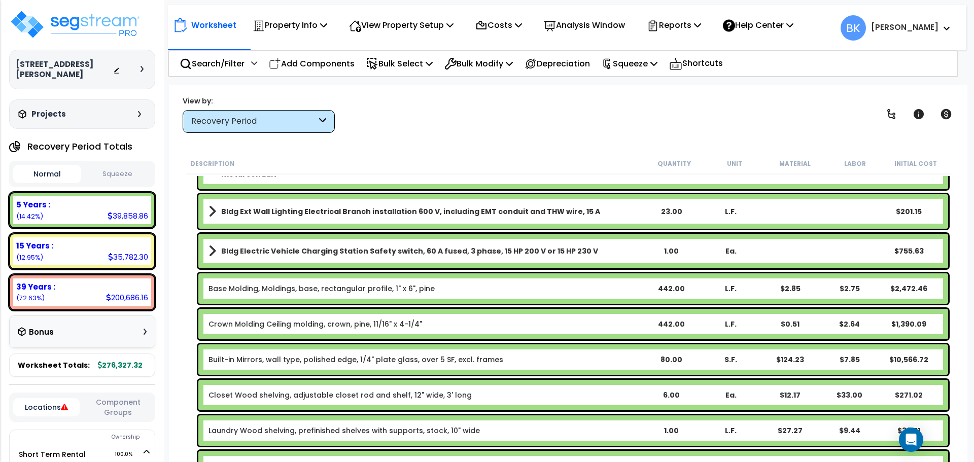
scroll to position [152, 0]
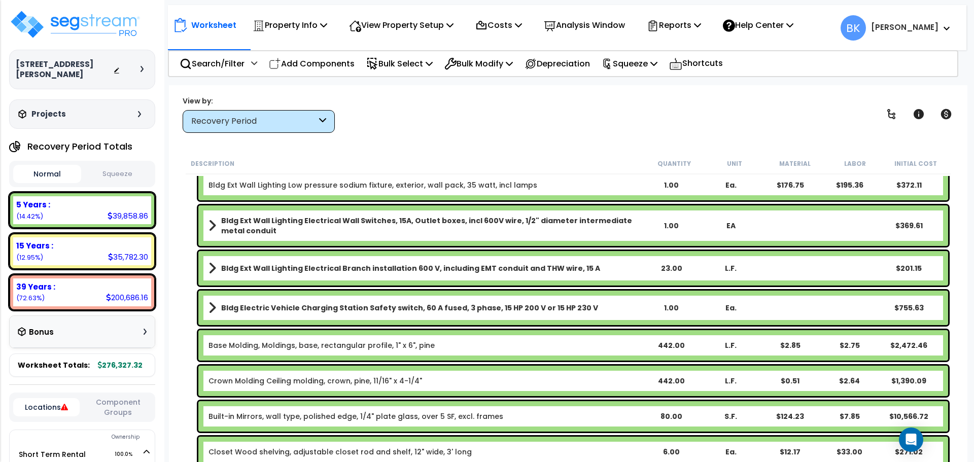
click at [297, 310] on b "Bldg Electric Vehicle Charging Station Safety switch, 60 A fused, 3 phase, 15 H…" at bounding box center [409, 308] width 377 height 10
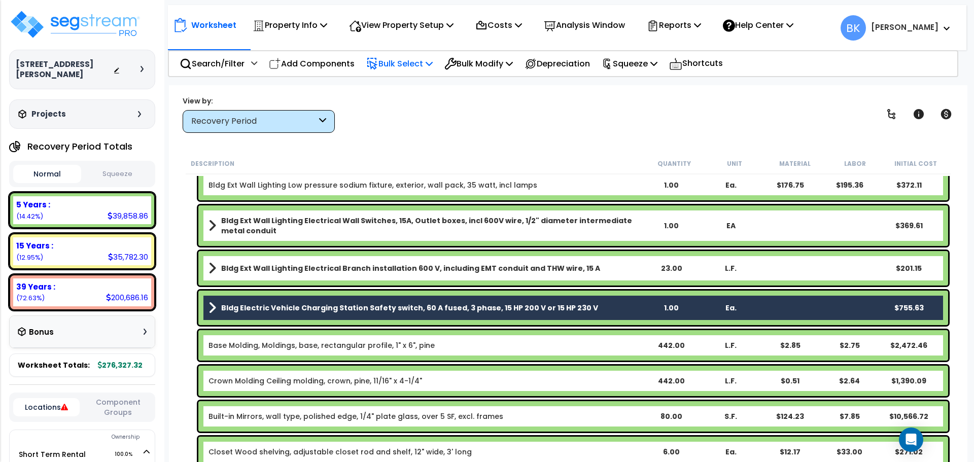
click at [418, 64] on p "Bulk Select" at bounding box center [399, 64] width 66 height 14
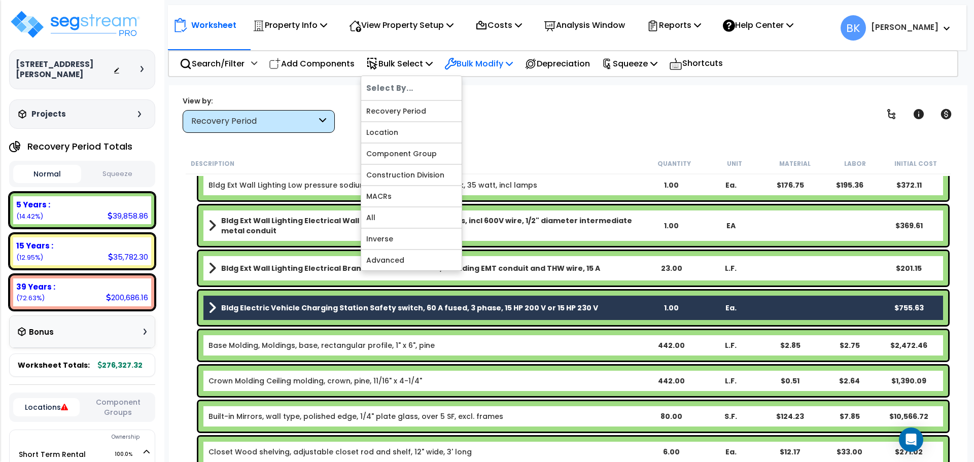
click at [486, 65] on p "Bulk Modify" at bounding box center [479, 64] width 69 height 14
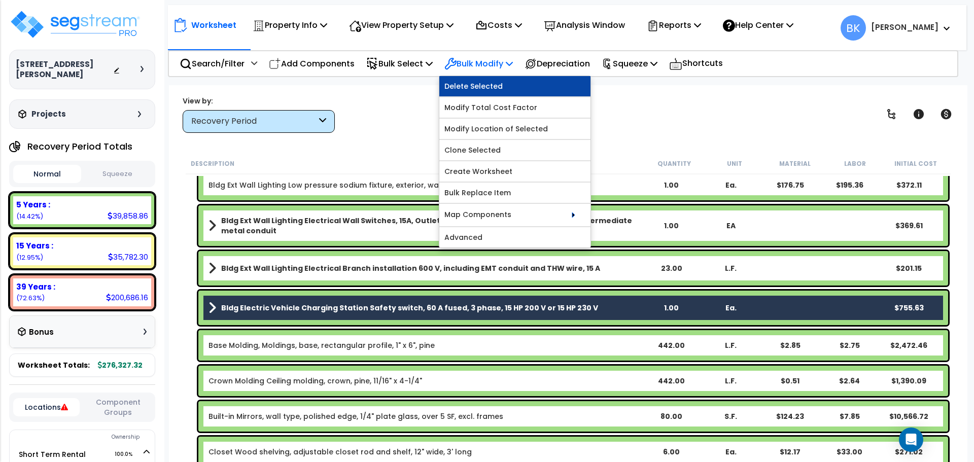
click at [484, 88] on link "Delete Selected" at bounding box center [514, 86] width 151 height 20
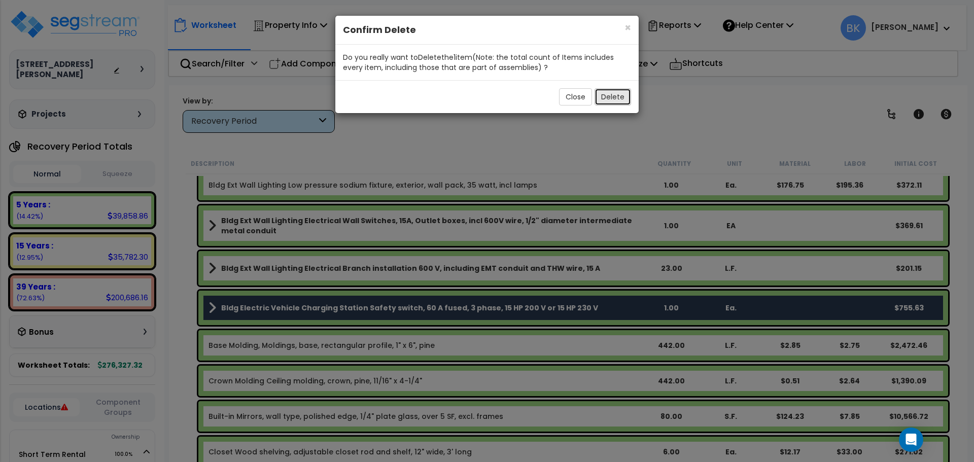
click at [618, 98] on button "Delete" at bounding box center [613, 96] width 37 height 17
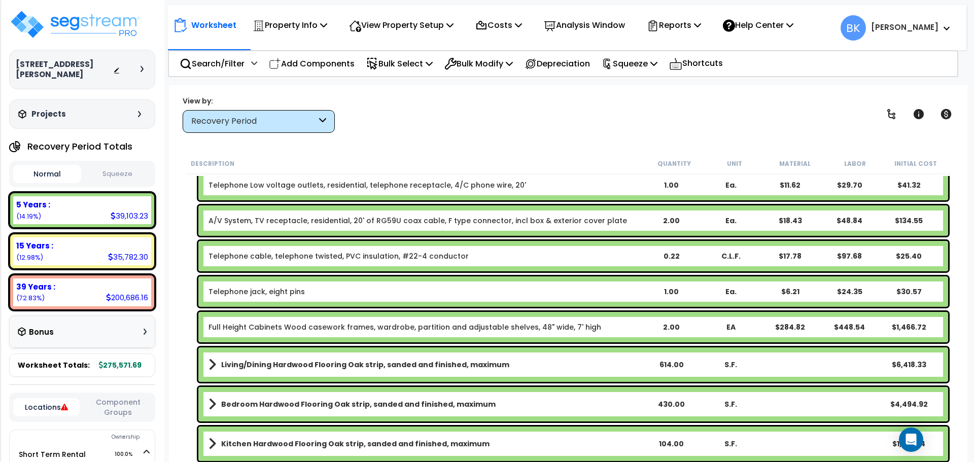
scroll to position [506, 0]
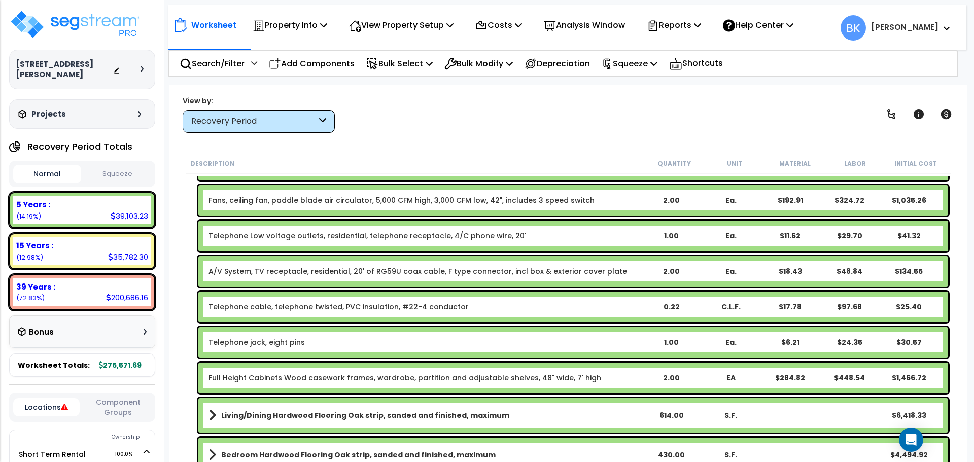
click at [282, 377] on link "Full Height Cabinets Wood casework frames, wardrobe, partition and adjustable s…" at bounding box center [405, 378] width 393 height 10
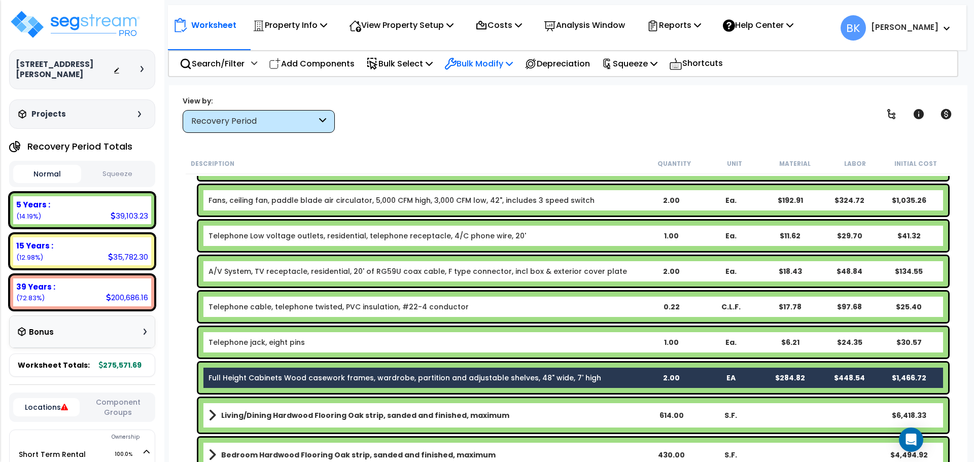
click at [500, 64] on p "Bulk Modify" at bounding box center [479, 64] width 69 height 14
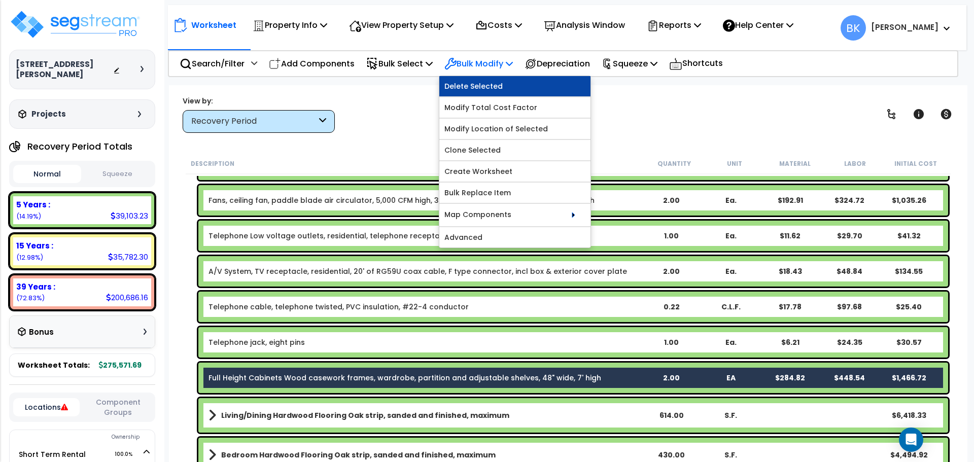
click at [500, 87] on link "Delete Selected" at bounding box center [514, 86] width 151 height 20
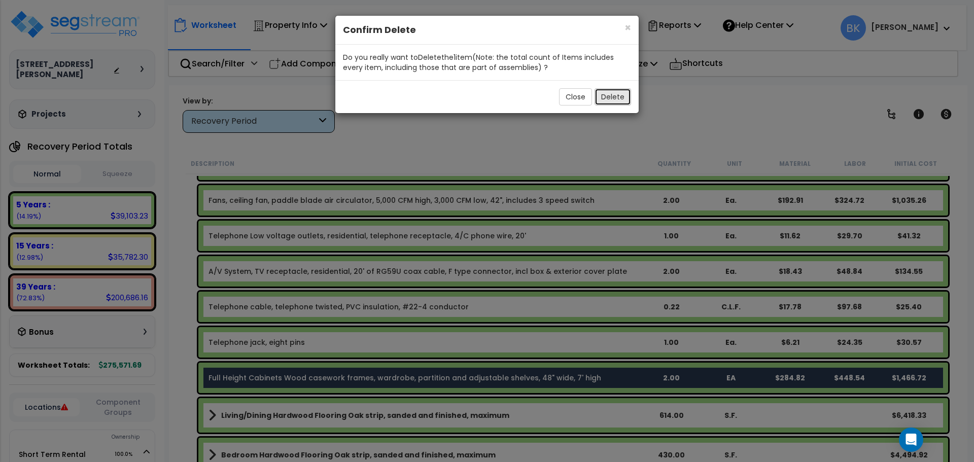
click at [603, 95] on button "Delete" at bounding box center [613, 96] width 37 height 17
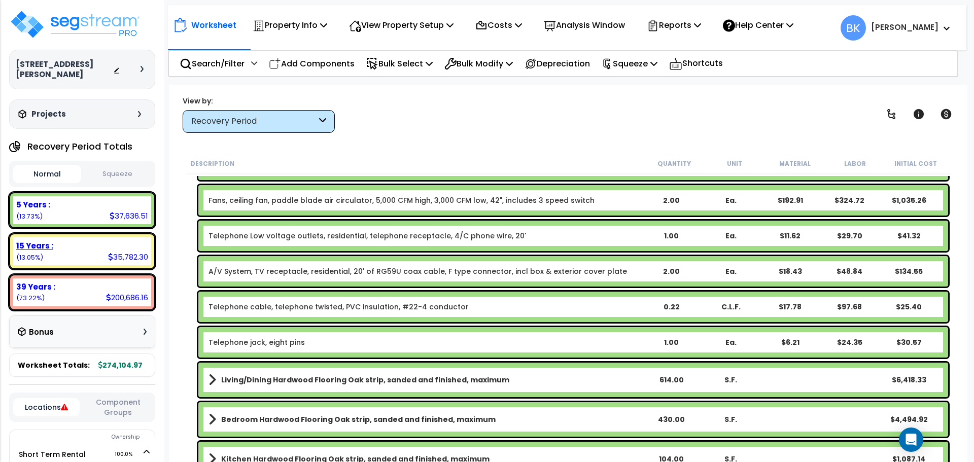
click at [94, 243] on div "15 Years : 35,782.30 (13.05%)" at bounding box center [82, 252] width 138 height 28
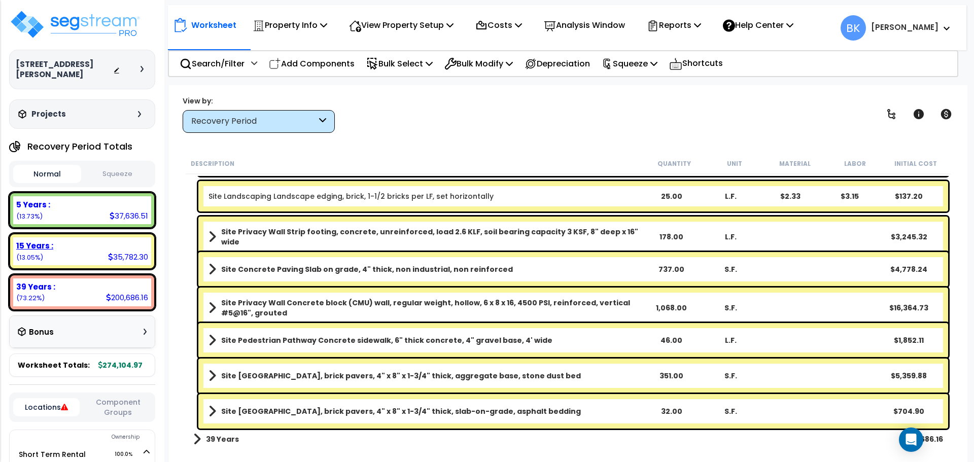
scroll to position [297, 0]
click at [337, 304] on b "Site Privacy Wall Concrete block (CMU) wall, regular weight, hollow, 6 x 8 x 16…" at bounding box center [431, 308] width 420 height 20
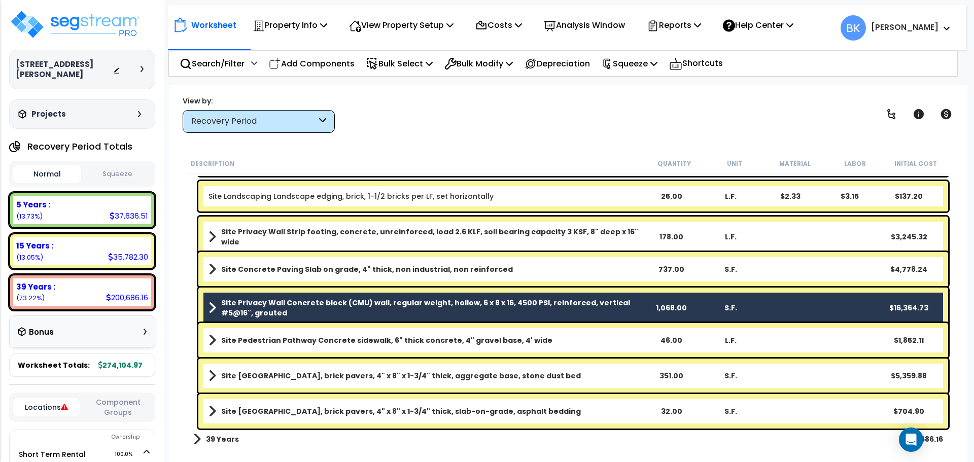
click at [276, 304] on b "Site Privacy Wall Concrete block (CMU) wall, regular weight, hollow, 6 x 8 x 16…" at bounding box center [431, 308] width 420 height 20
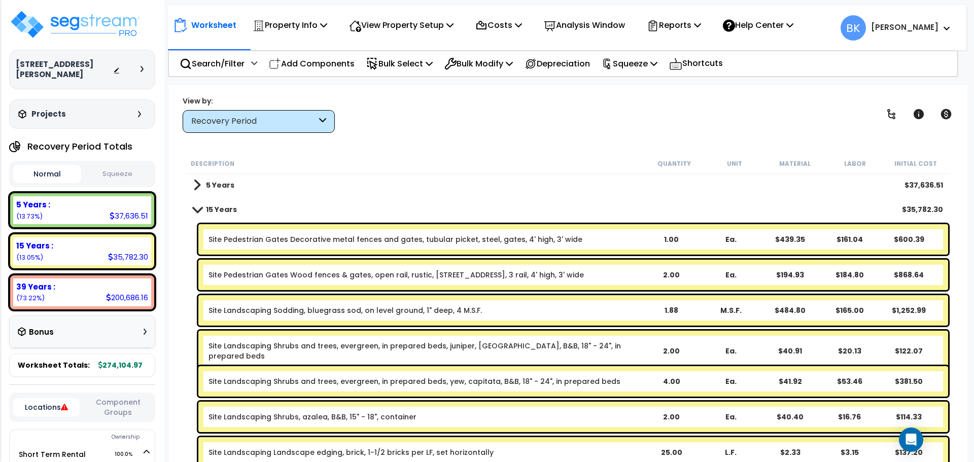
scroll to position [0, 0]
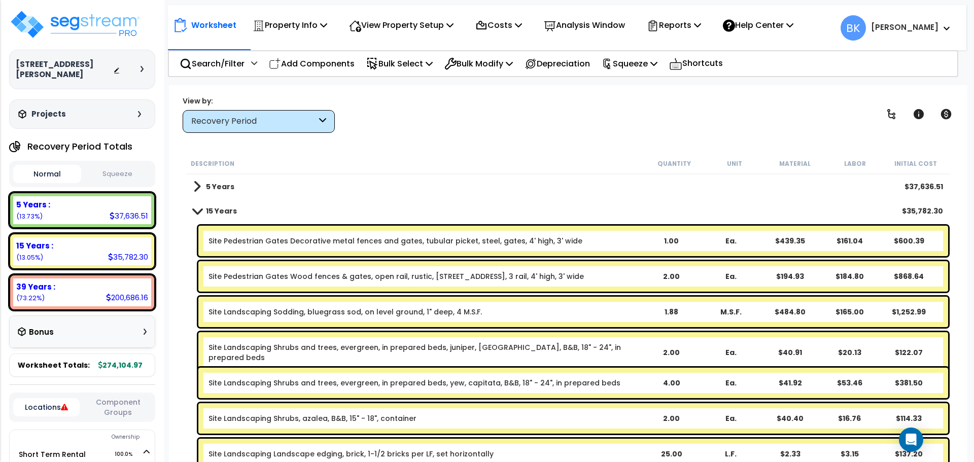
click at [291, 240] on link "Site Pedestrian Gates Decorative metal fences and gates, tubular picket, steel,…" at bounding box center [396, 241] width 374 height 10
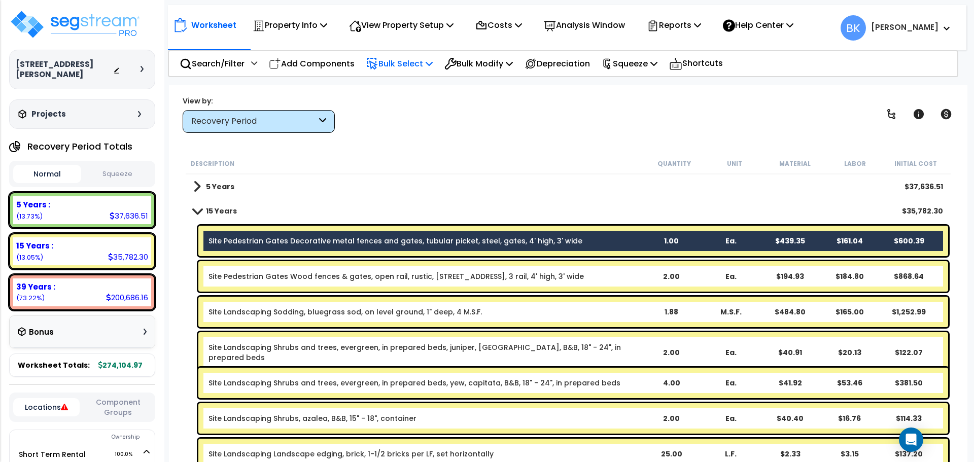
click at [425, 59] on p "Bulk Select" at bounding box center [399, 64] width 66 height 14
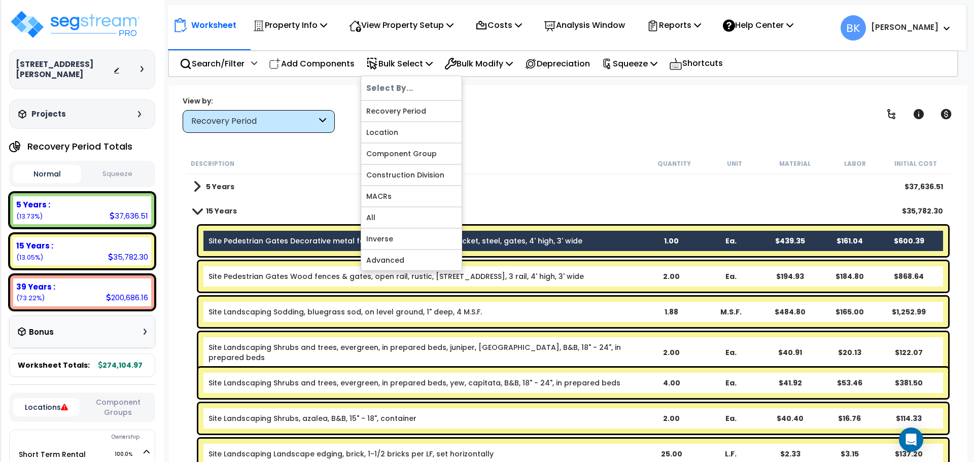
click at [269, 243] on link "Site Pedestrian Gates Decorative metal fences and gates, tubular picket, steel,…" at bounding box center [396, 241] width 374 height 10
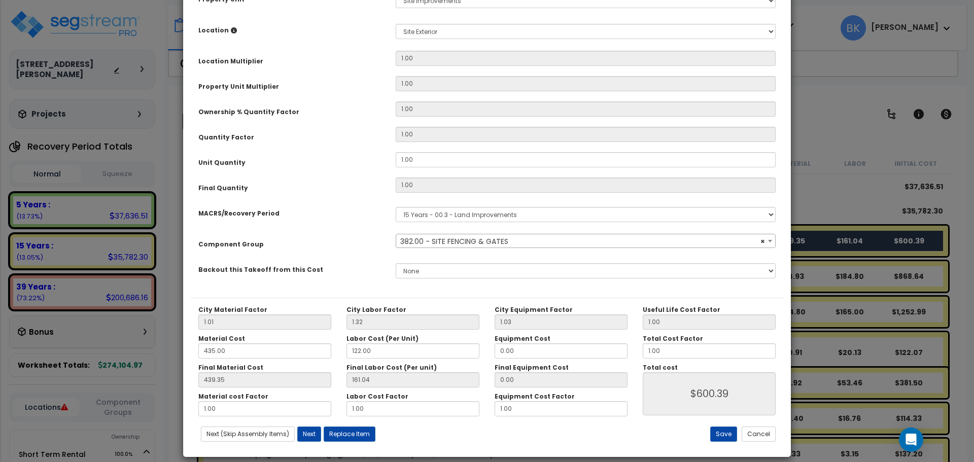
scroll to position [194, 0]
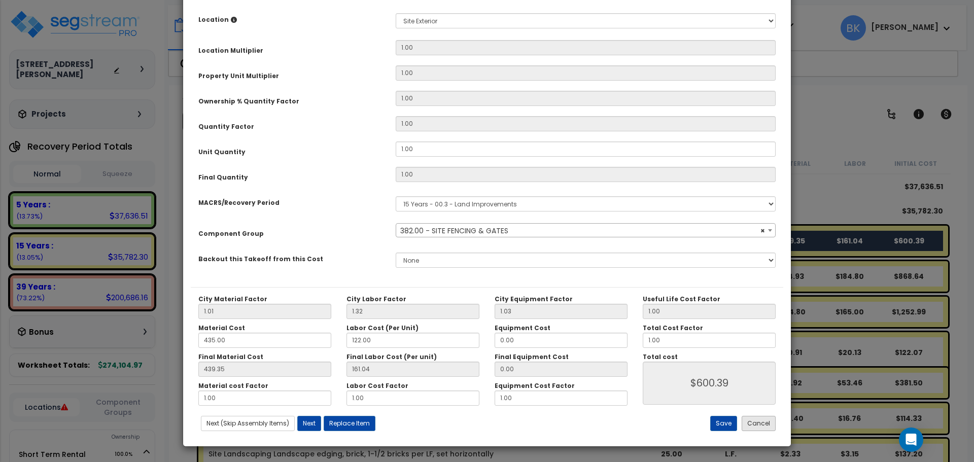
select select "39465"
click at [760, 423] on button "Cancel" at bounding box center [759, 423] width 34 height 15
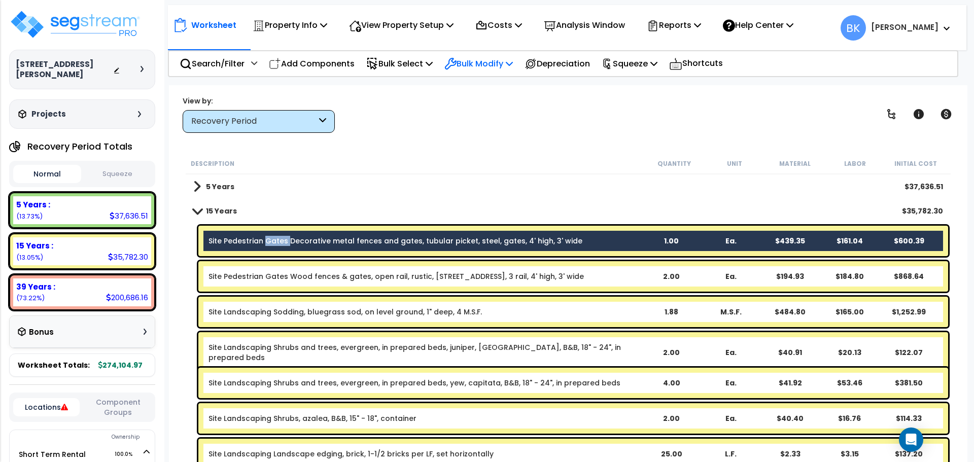
click at [482, 61] on p "Bulk Modify" at bounding box center [479, 64] width 69 height 14
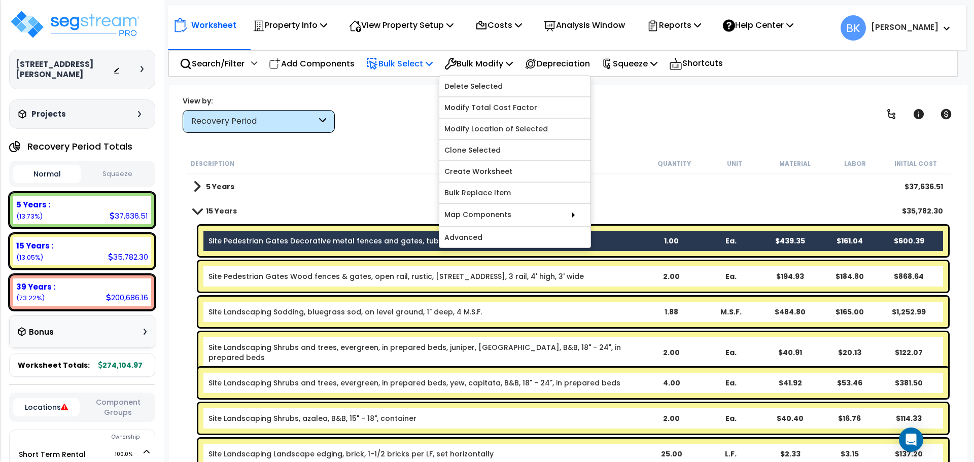
click at [398, 62] on p "Bulk Select" at bounding box center [399, 64] width 66 height 14
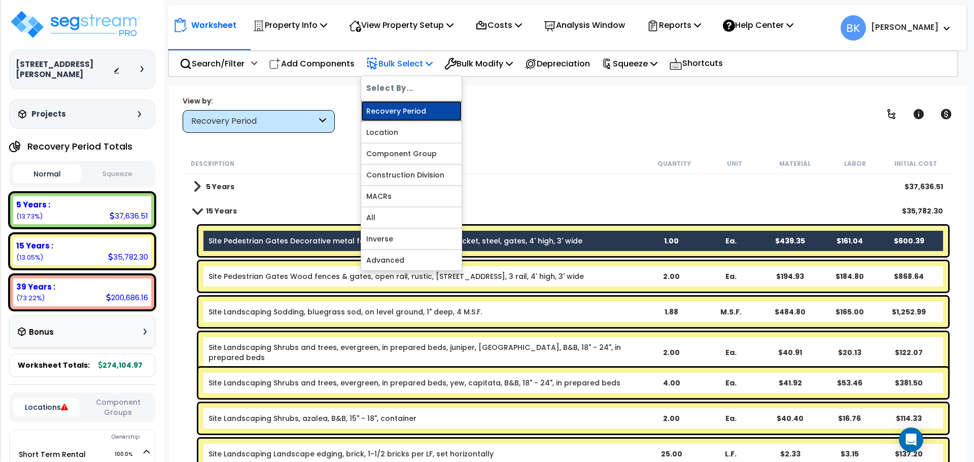
click at [401, 107] on link "Recovery Period" at bounding box center [411, 111] width 100 height 20
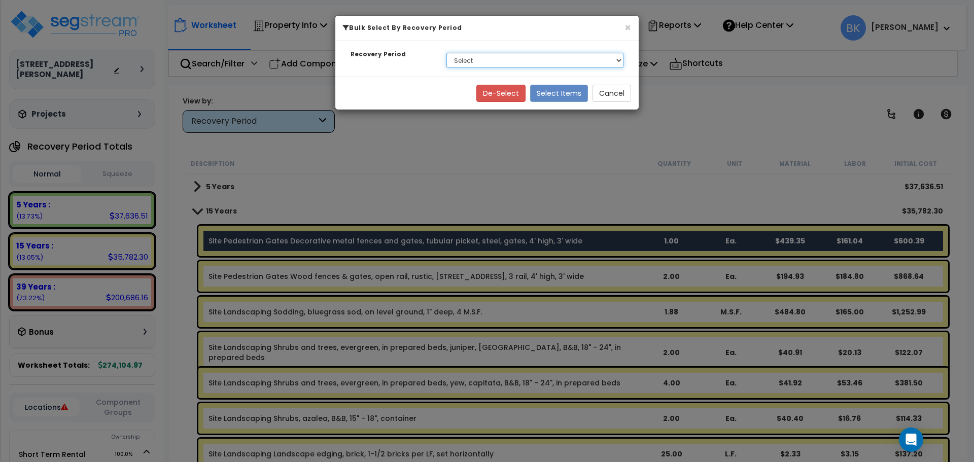
click at [486, 62] on select "Select 5 Years 15 Years 39 Years" at bounding box center [535, 60] width 177 height 15
select select "5Y"
click at [447, 53] on select "Select 5 Years 15 Years 39 Years" at bounding box center [535, 60] width 177 height 15
click at [555, 94] on button "Select Items" at bounding box center [559, 93] width 58 height 17
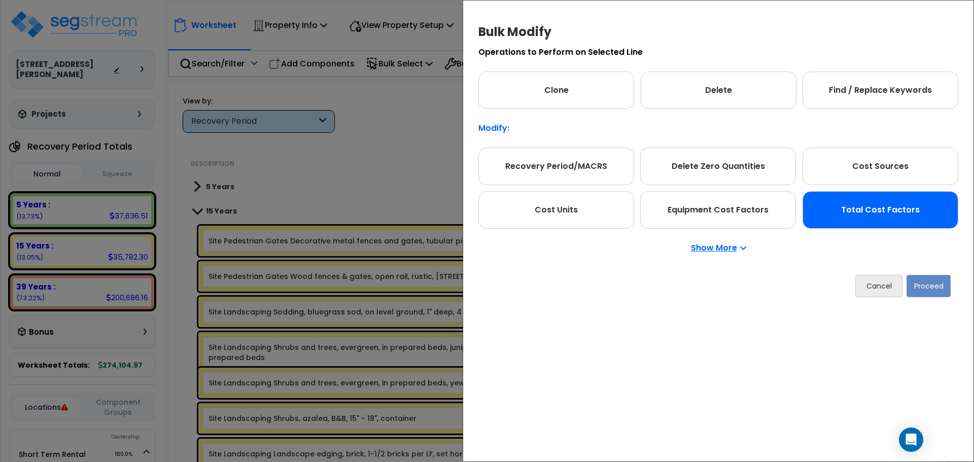
click at [867, 229] on div "Show More" at bounding box center [719, 248] width 480 height 39
click at [869, 221] on div "Total Cost Factors" at bounding box center [881, 210] width 156 height 38
click at [930, 283] on button "Proceed" at bounding box center [929, 286] width 44 height 22
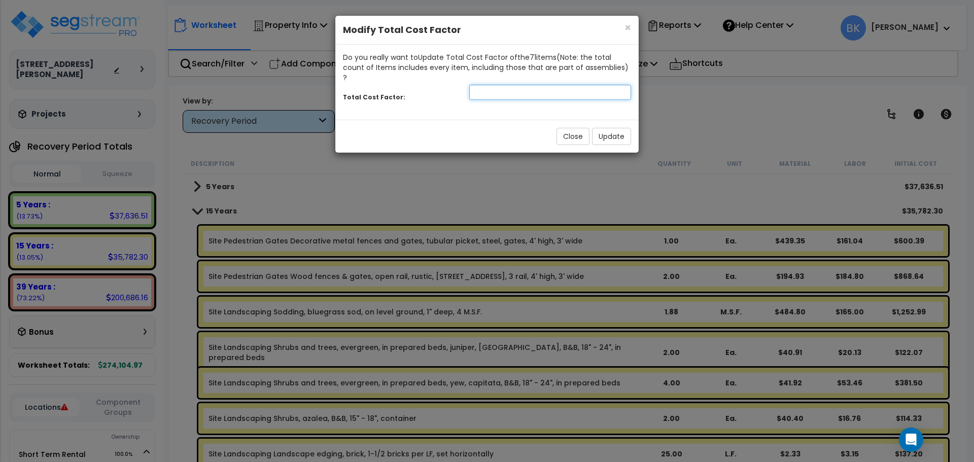
click at [523, 86] on input "number" at bounding box center [550, 92] width 162 height 15
type input "0.8"
click at [599, 120] on div "Close Update" at bounding box center [486, 136] width 303 height 33
click at [601, 128] on button "Update" at bounding box center [611, 136] width 39 height 17
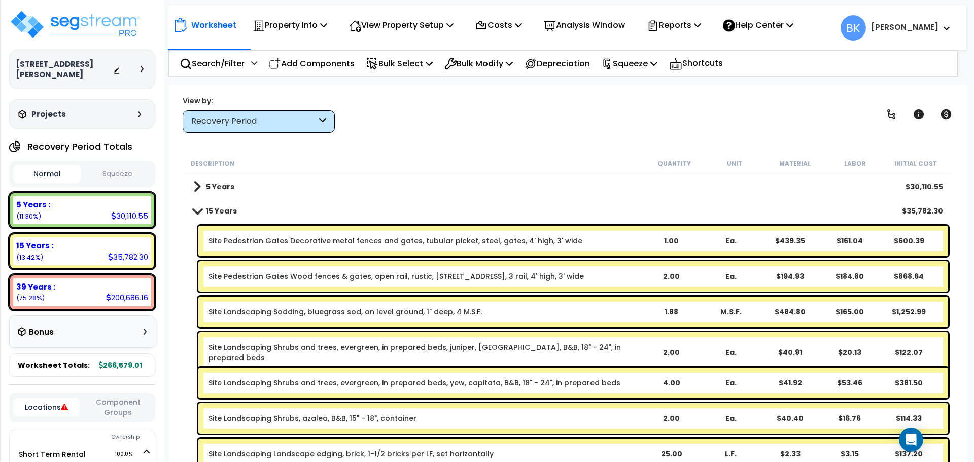
scroll to position [0, 0]
click at [199, 210] on span at bounding box center [197, 211] width 14 height 8
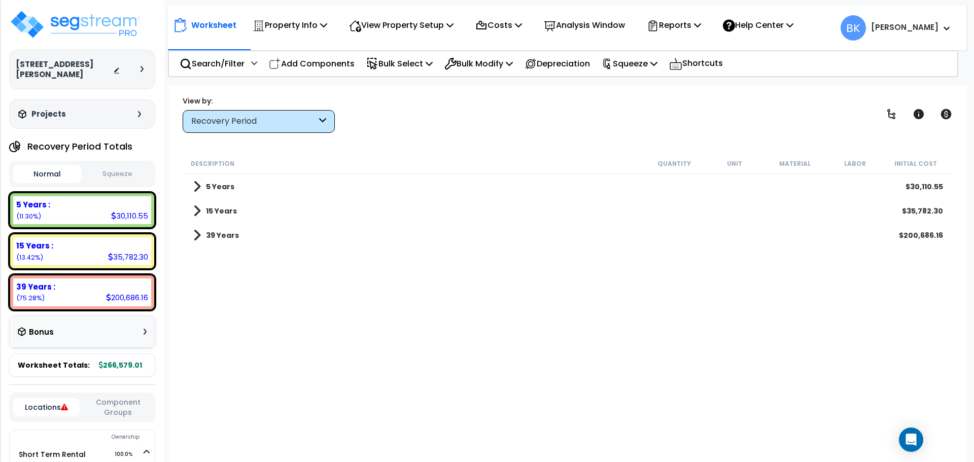
click at [200, 214] on span at bounding box center [197, 211] width 8 height 14
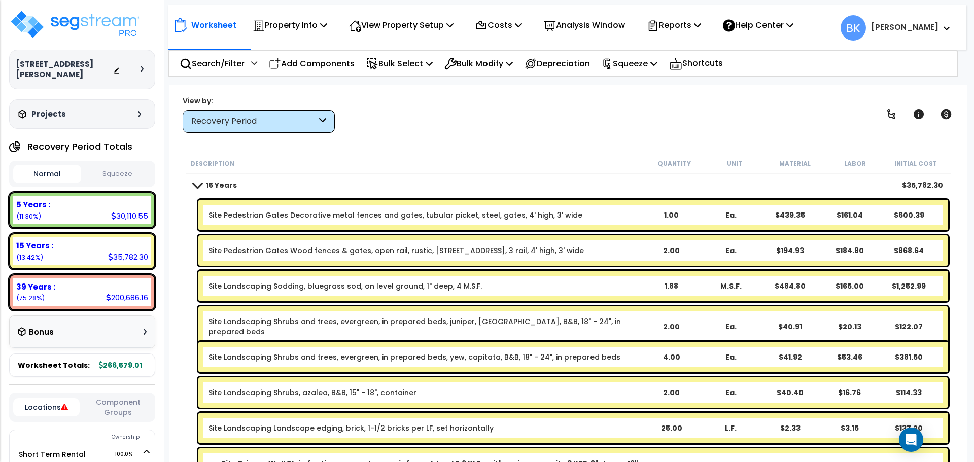
scroll to position [51, 0]
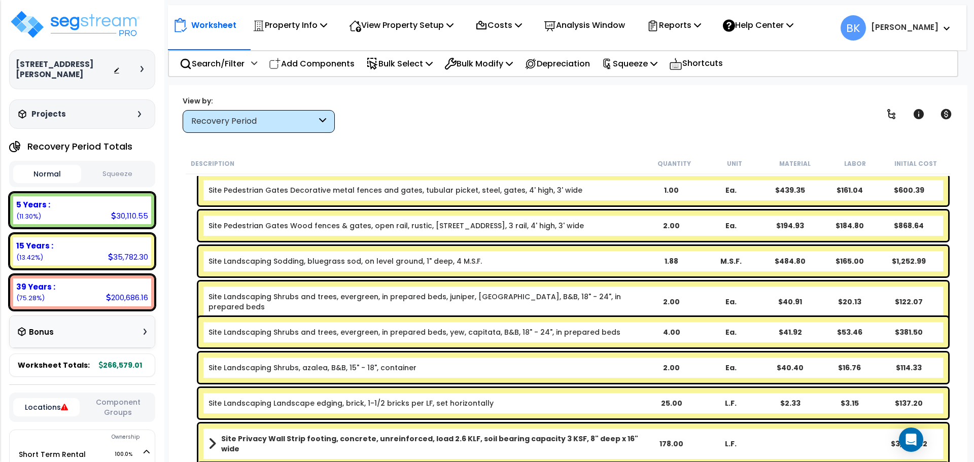
click at [315, 299] on link "Site Landscaping Shrubs and trees, evergreen, in prepared beds, juniper, andorr…" at bounding box center [425, 302] width 433 height 20
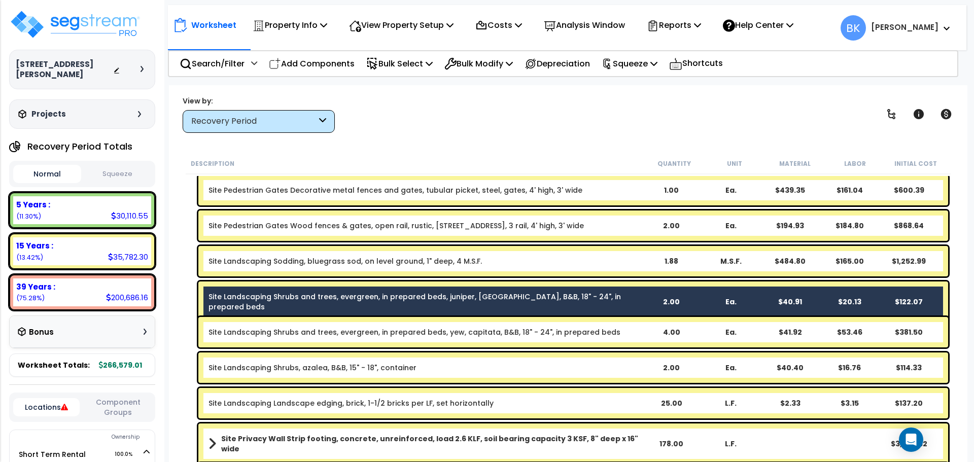
click at [339, 298] on link "Site Landscaping Shrubs and trees, evergreen, in prepared beds, juniper, andorr…" at bounding box center [425, 302] width 433 height 20
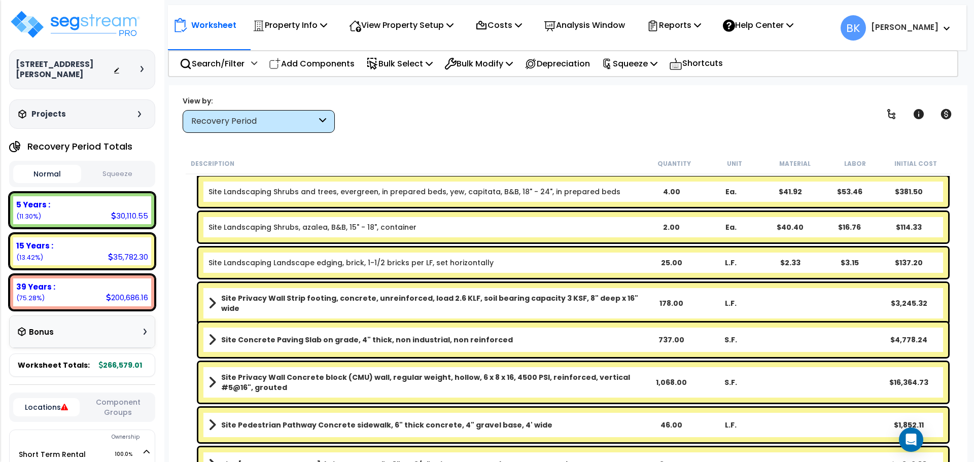
scroll to position [203, 0]
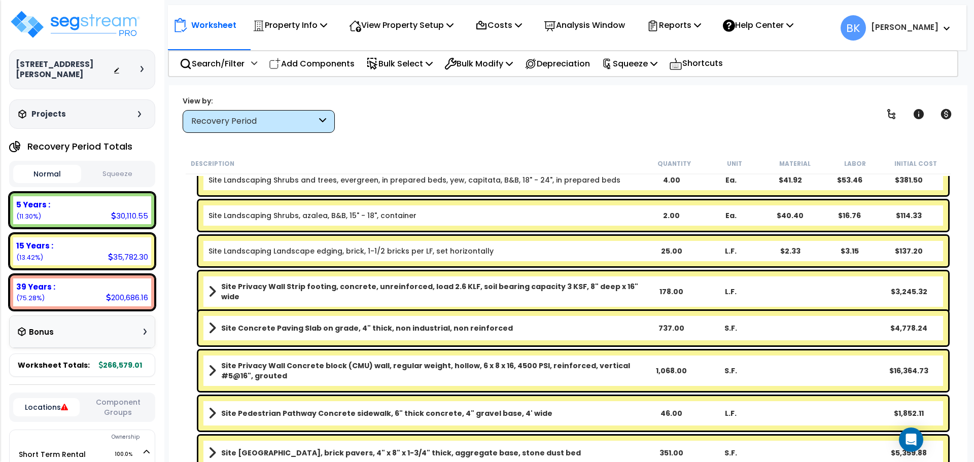
click at [310, 292] on b "Site Privacy Wall Strip footing, concrete, unreinforced, load 2.6 KLF, soil bea…" at bounding box center [431, 292] width 420 height 20
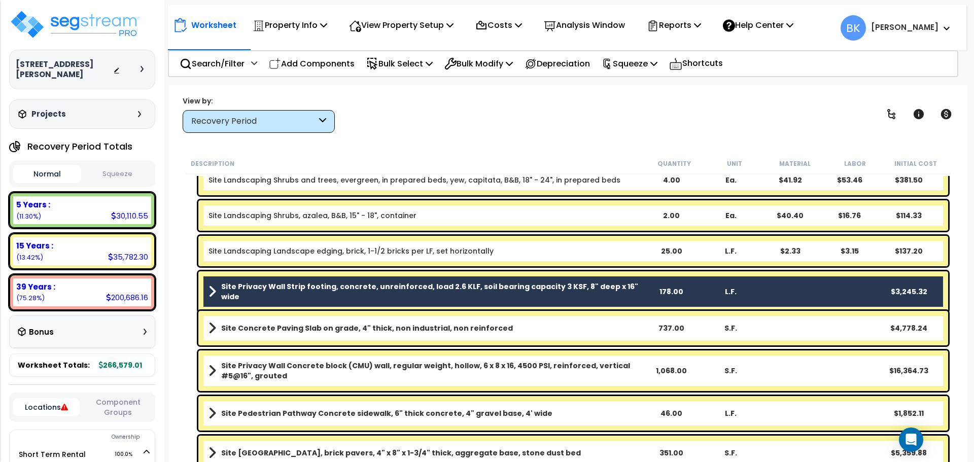
click at [313, 294] on link "Site Privacy Wall Strip footing, concrete, unreinforced, load 2.6 KLF, soil bea…" at bounding box center [425, 292] width 433 height 20
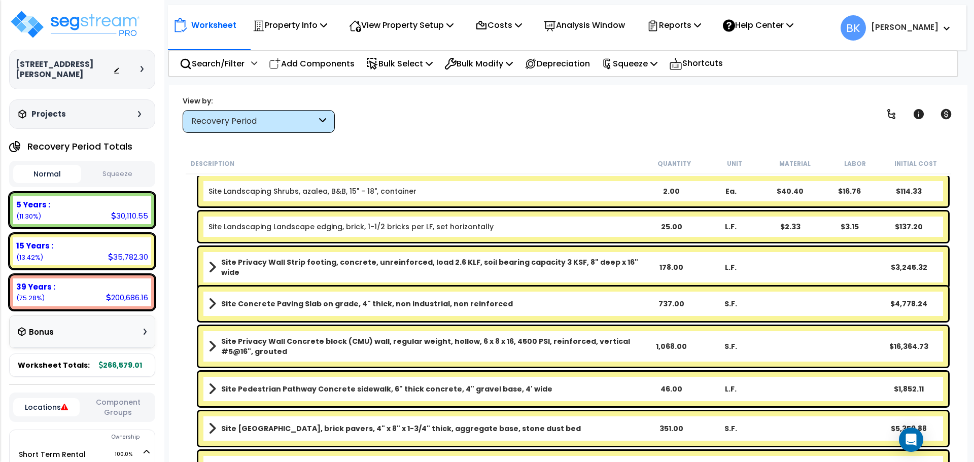
scroll to position [226, 0]
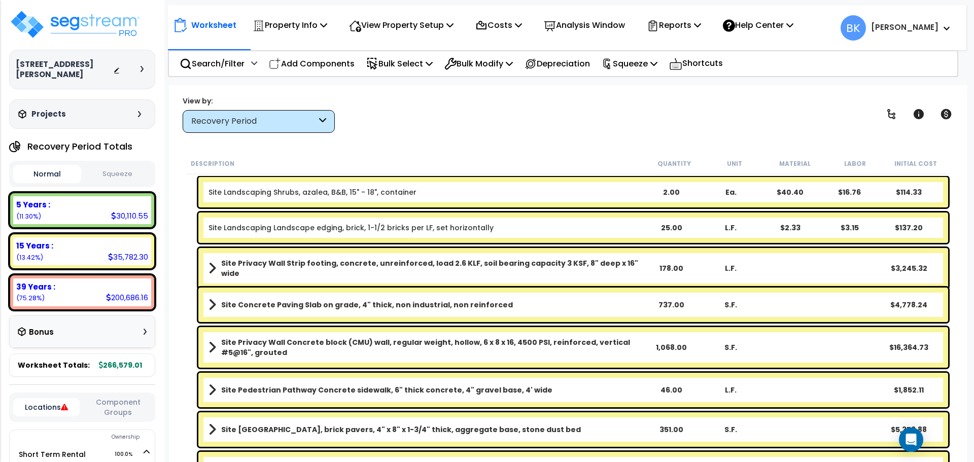
click at [318, 352] on b "Site Privacy Wall Concrete block (CMU) wall, regular weight, hollow, 6 x 8 x 16…" at bounding box center [431, 347] width 420 height 20
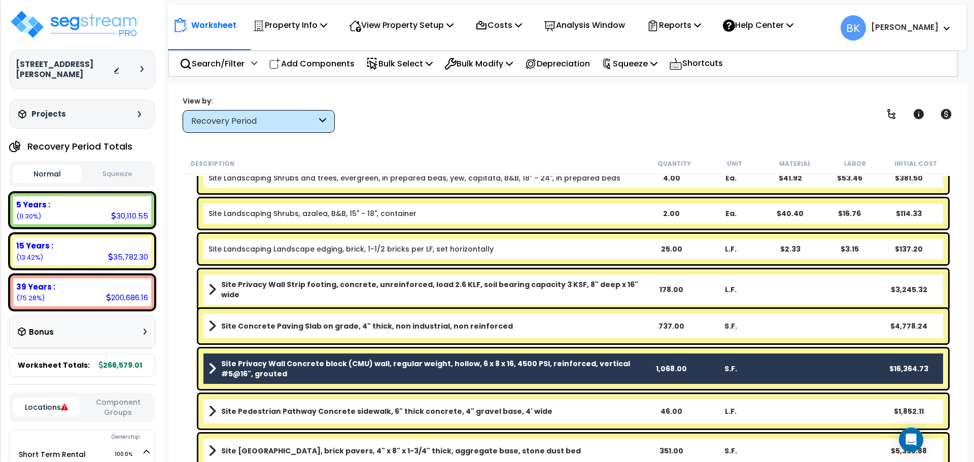
scroll to position [125, 0]
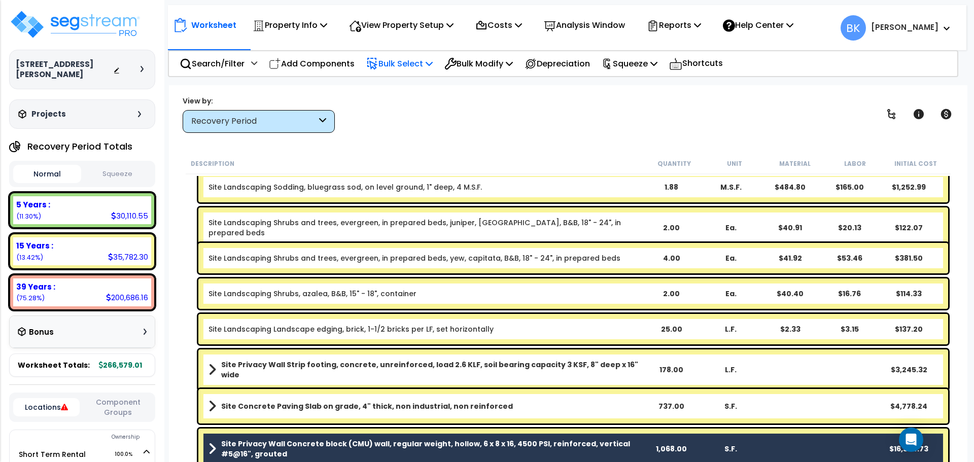
click at [396, 57] on p "Bulk Select" at bounding box center [399, 64] width 66 height 14
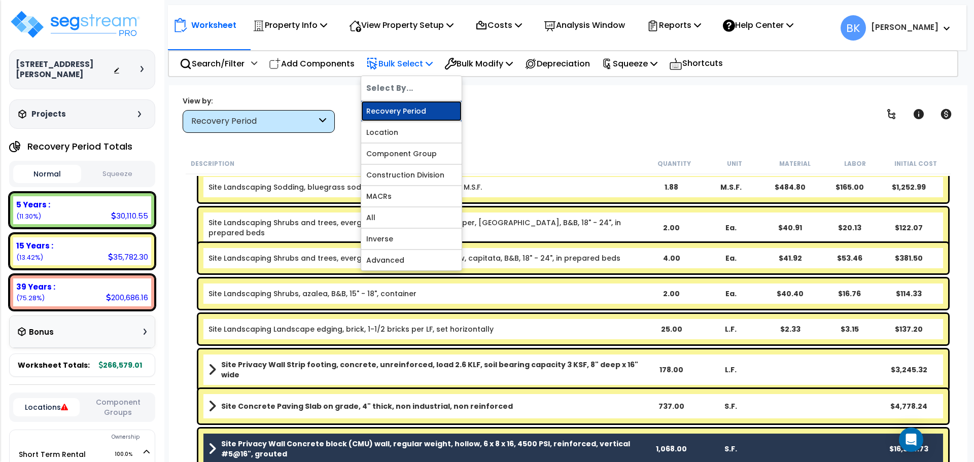
click at [403, 104] on link "Recovery Period" at bounding box center [411, 111] width 100 height 20
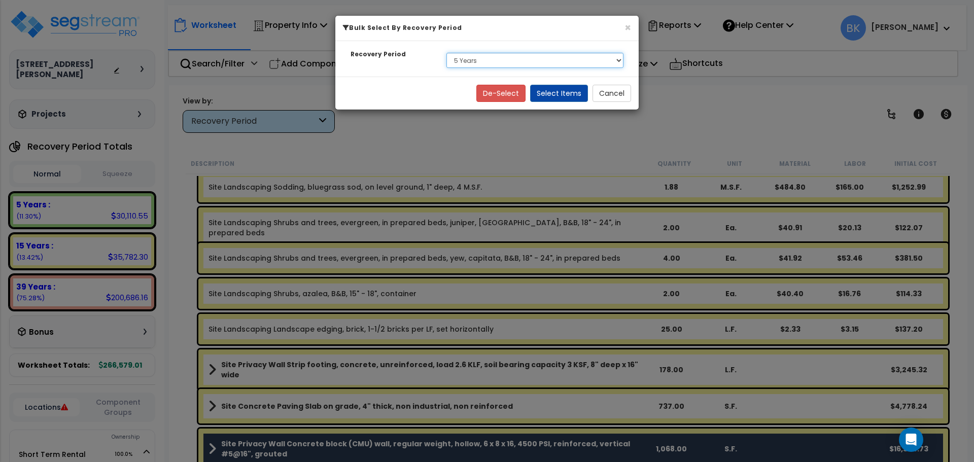
click at [495, 65] on select "Select 5 Years 15 Years 39 Years" at bounding box center [535, 60] width 177 height 15
click at [447, 53] on select "Select 5 Years 15 Years 39 Years" at bounding box center [535, 60] width 177 height 15
click at [567, 95] on button "Select Items" at bounding box center [559, 93] width 58 height 17
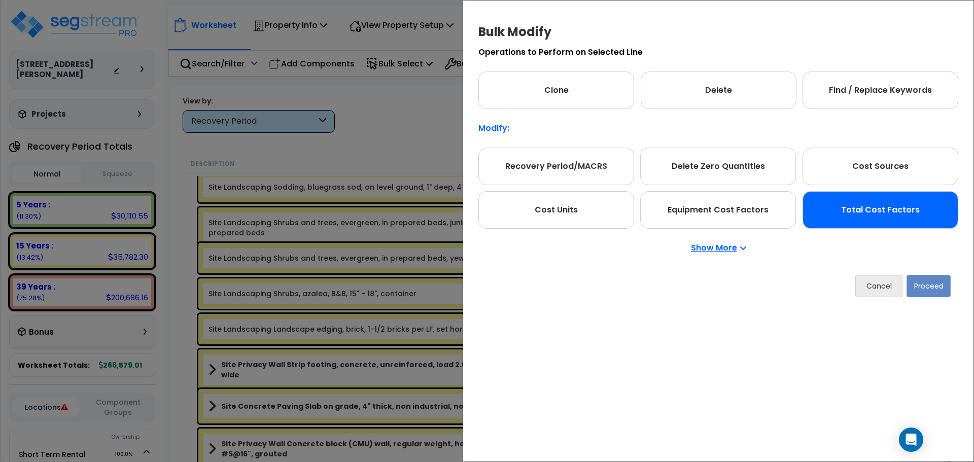
click at [882, 216] on div "Total Cost Factors" at bounding box center [881, 210] width 156 height 38
click at [930, 284] on button "Proceed" at bounding box center [929, 286] width 44 height 22
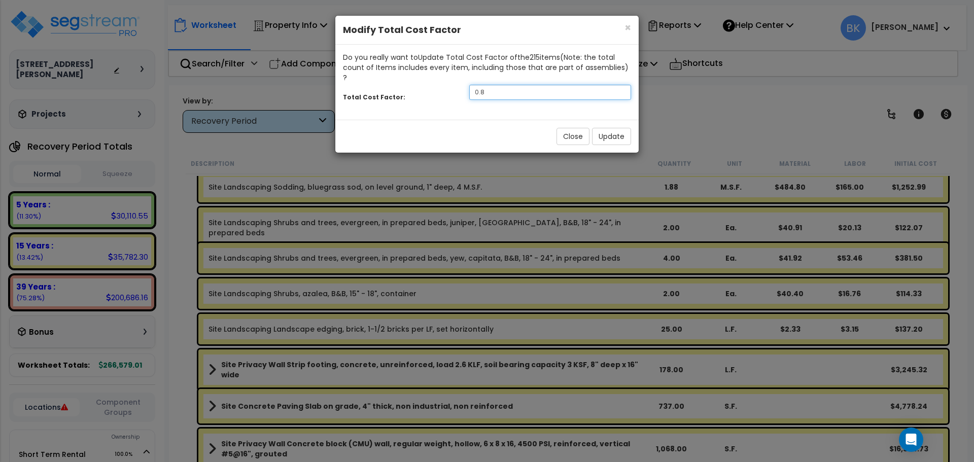
click at [513, 85] on input "0.8" at bounding box center [550, 92] width 162 height 15
click at [610, 131] on button "Update" at bounding box center [611, 136] width 39 height 17
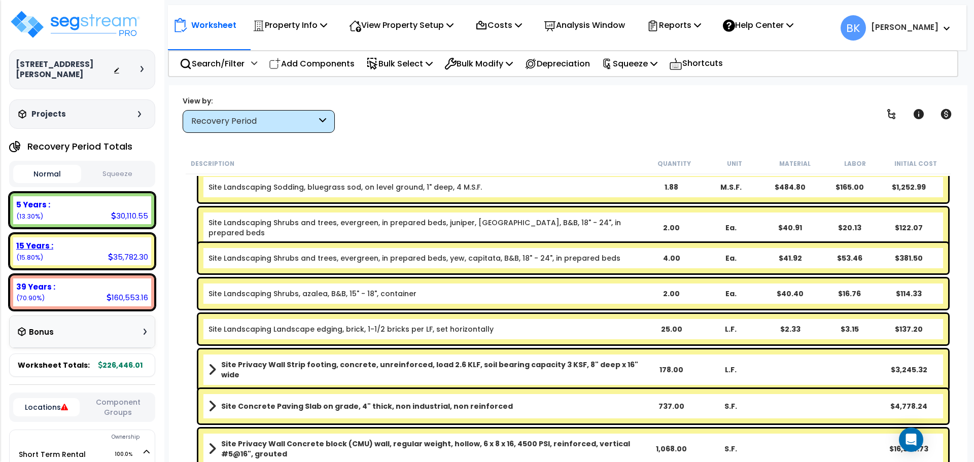
click at [103, 241] on div "15 Years :" at bounding box center [82, 246] width 132 height 11
click at [414, 66] on p "Bulk Select" at bounding box center [399, 64] width 66 height 14
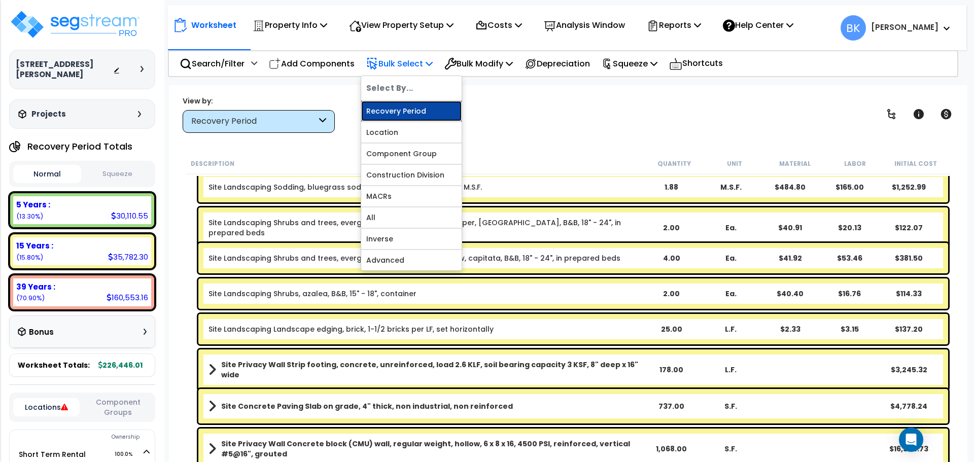
click at [407, 108] on link "Recovery Period" at bounding box center [411, 111] width 100 height 20
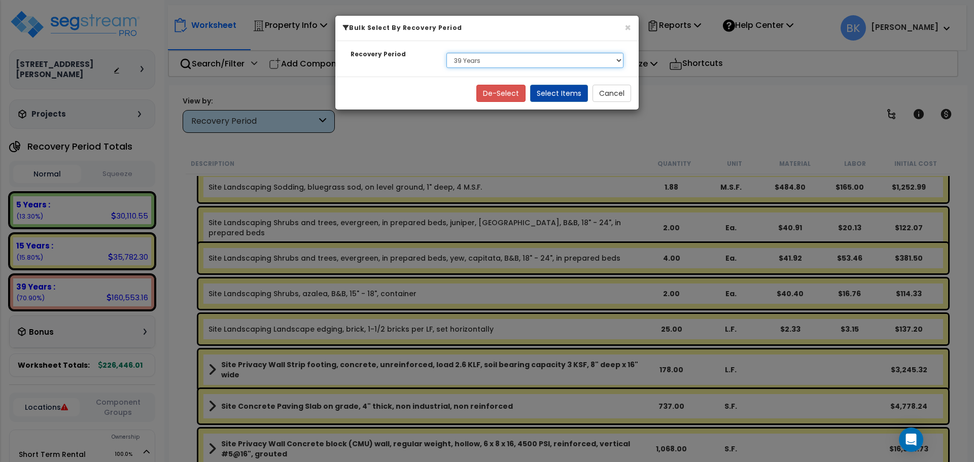
click at [476, 60] on select "Select 5 Years 15 Years 39 Years" at bounding box center [535, 60] width 177 height 15
select select "15Y"
click at [447, 53] on select "Select 5 Years 15 Years 39 Years" at bounding box center [535, 60] width 177 height 15
click at [573, 93] on button "Select Items" at bounding box center [559, 93] width 58 height 17
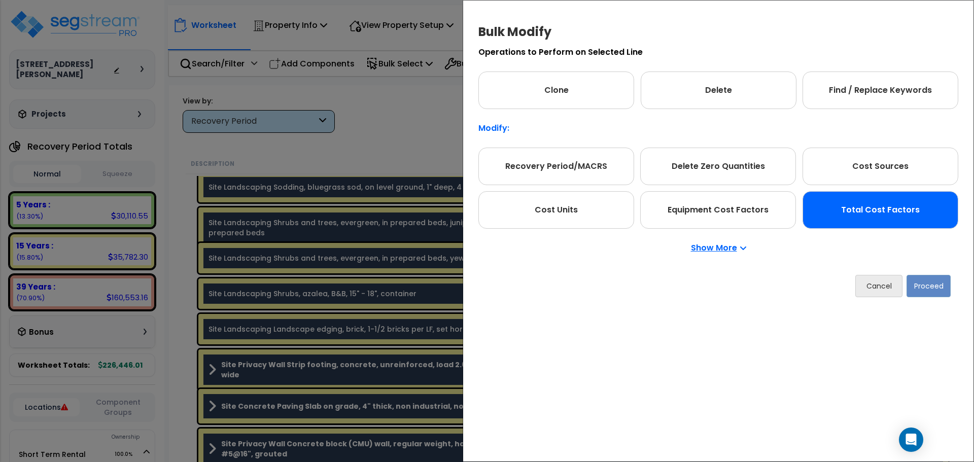
click at [859, 216] on div "Total Cost Factors" at bounding box center [881, 210] width 156 height 38
click at [934, 283] on button "Proceed" at bounding box center [929, 286] width 44 height 22
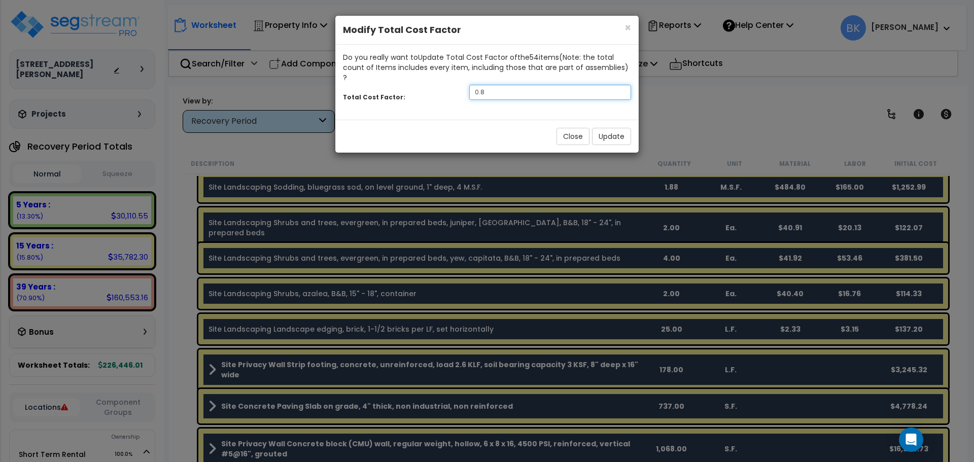
click at [536, 85] on input "0.8" at bounding box center [550, 92] width 162 height 15
type input "0.6"
click at [610, 128] on button "Update" at bounding box center [611, 136] width 39 height 17
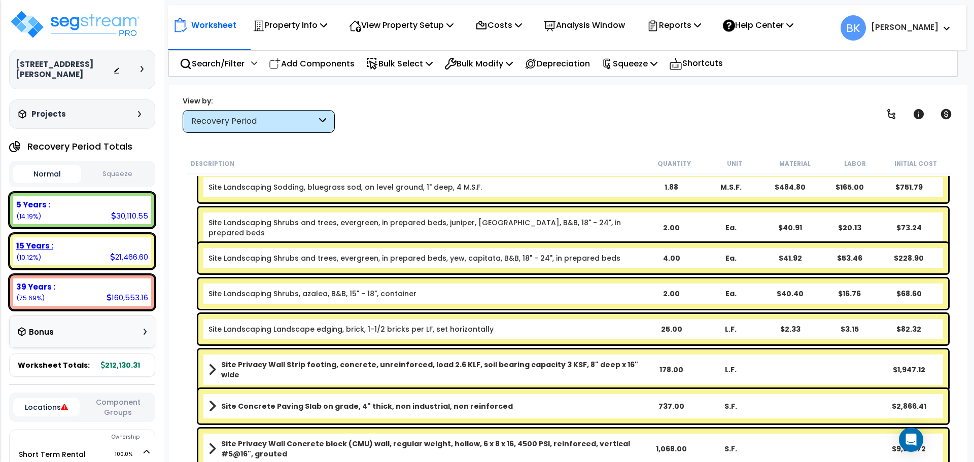
click at [105, 241] on div "15 Years :" at bounding box center [82, 246] width 132 height 11
click at [119, 211] on div "30,110.55" at bounding box center [129, 216] width 37 height 11
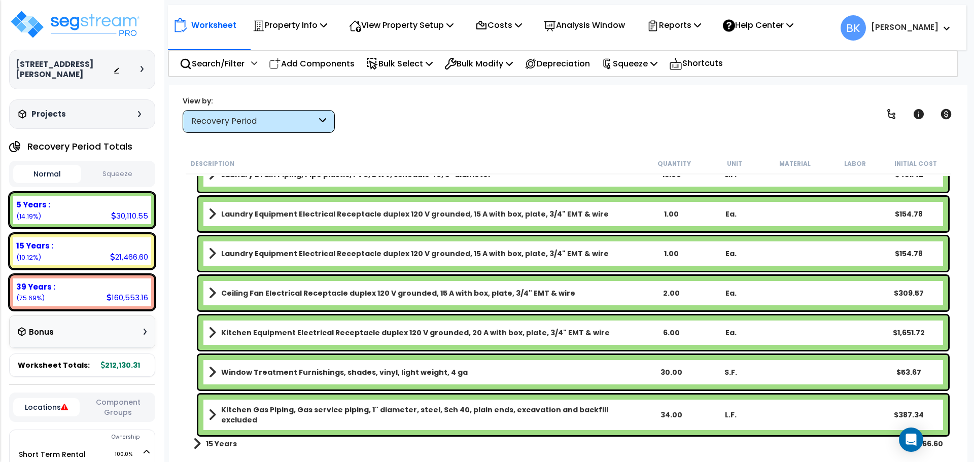
scroll to position [913, 0]
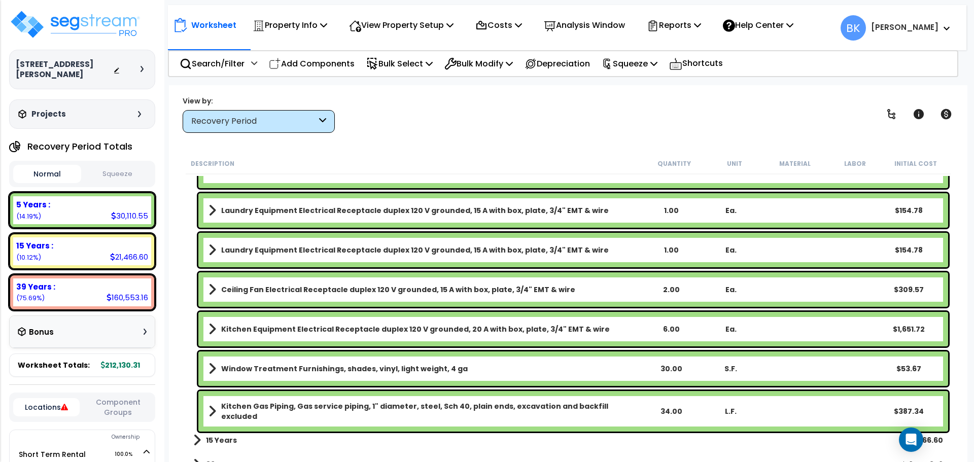
click at [287, 334] on b "Kitchen Equipment Electrical Receptacle duplex 120 V grounded, 20 A with box, p…" at bounding box center [415, 329] width 389 height 10
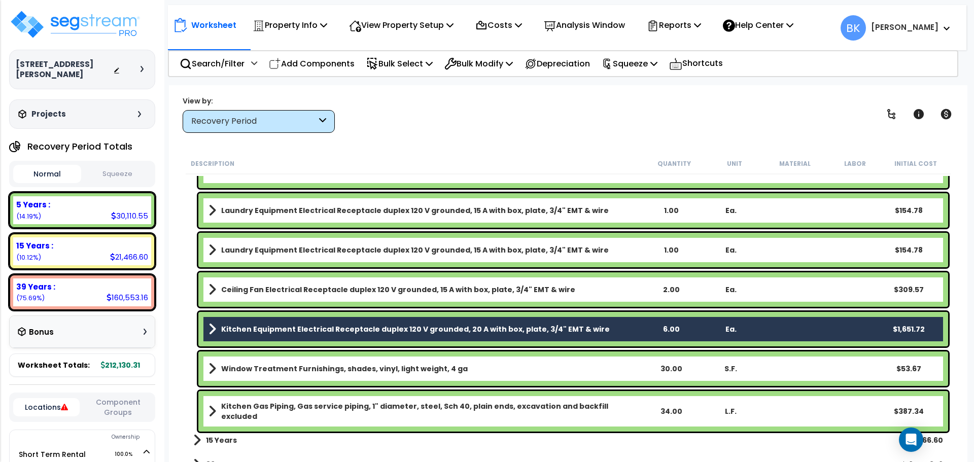
click at [259, 329] on b "Kitchen Equipment Electrical Receptacle duplex 120 V grounded, 20 A with box, p…" at bounding box center [415, 329] width 389 height 10
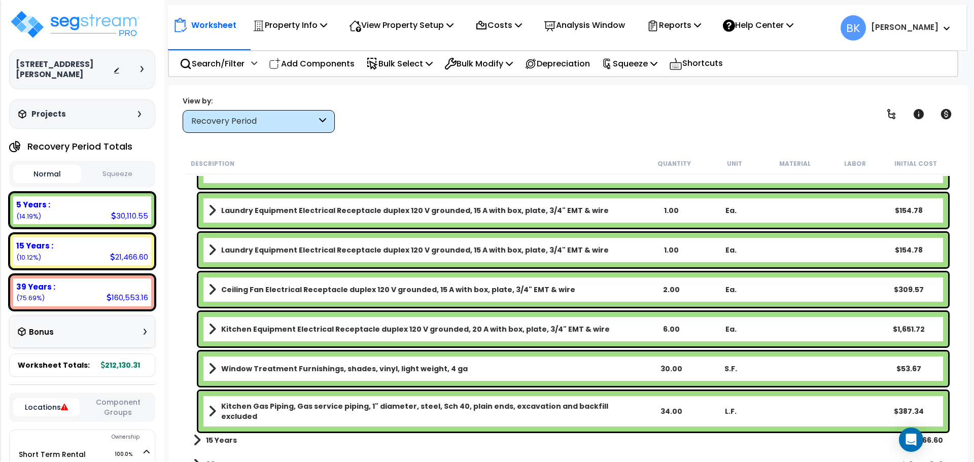
click at [259, 328] on b "Kitchen Equipment Electrical Receptacle duplex 120 V grounded, 20 A with box, p…" at bounding box center [415, 329] width 389 height 10
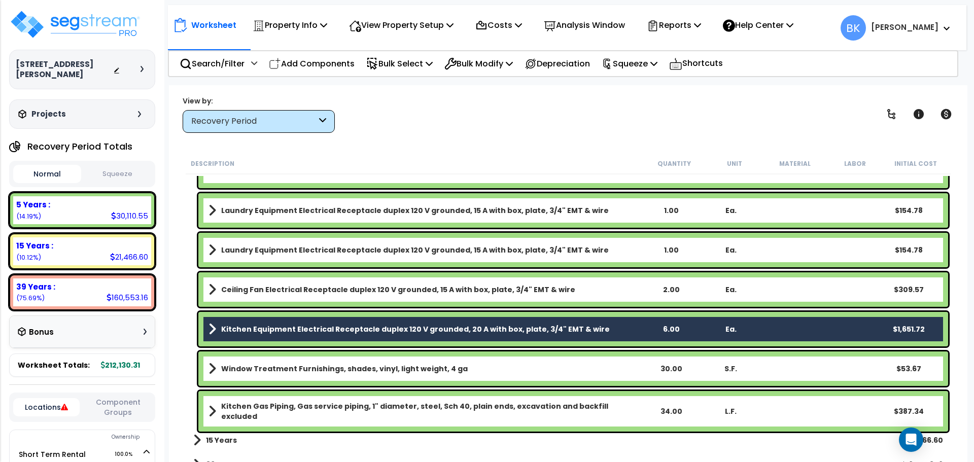
click at [282, 415] on link "Kitchen Gas Piping, Gas service piping, 1" diameter, steel, Sch 40, plain ends,…" at bounding box center [425, 411] width 433 height 20
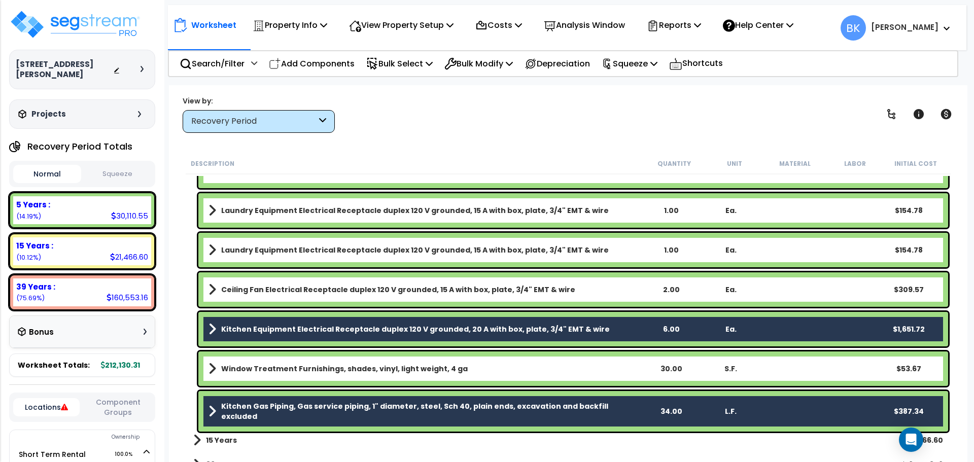
click at [271, 327] on b "Kitchen Equipment Electrical Receptacle duplex 120 V grounded, 20 A with box, p…" at bounding box center [415, 329] width 389 height 10
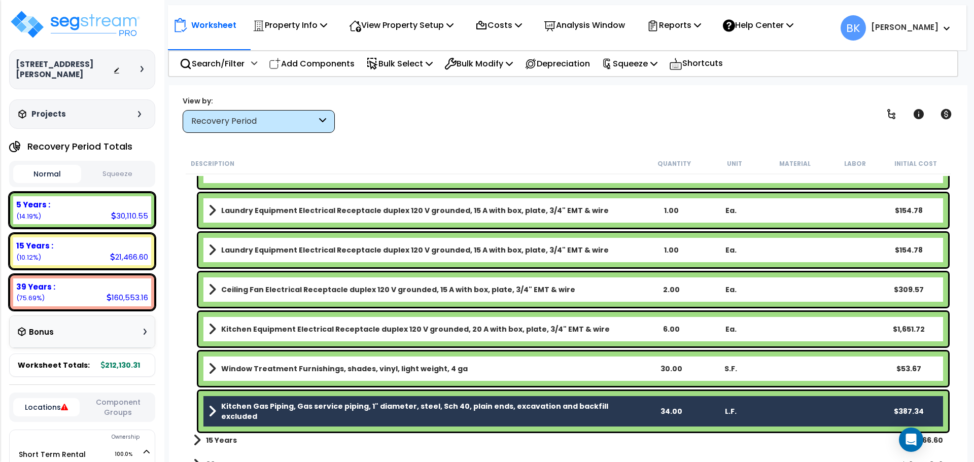
click at [270, 408] on b "Kitchen Gas Piping, Gas service piping, 1" diameter, steel, Sch 40, plain ends,…" at bounding box center [431, 411] width 420 height 20
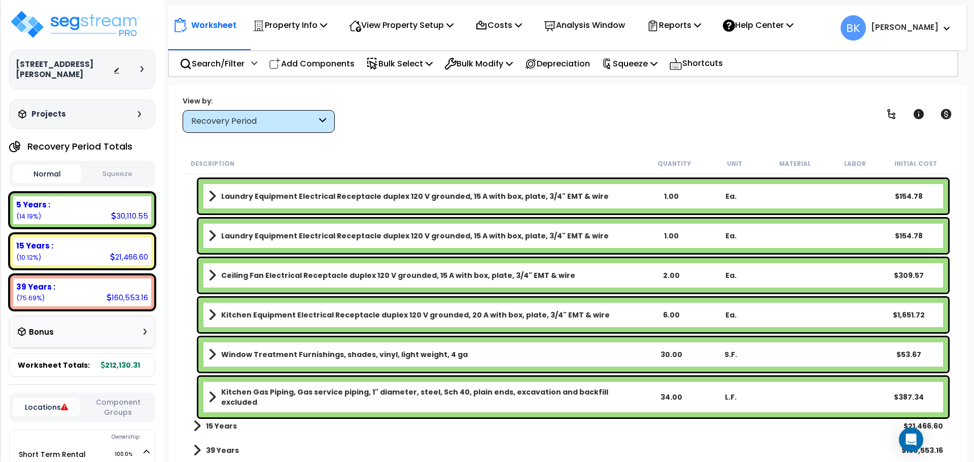
click at [215, 426] on b "15 Years" at bounding box center [221, 426] width 31 height 10
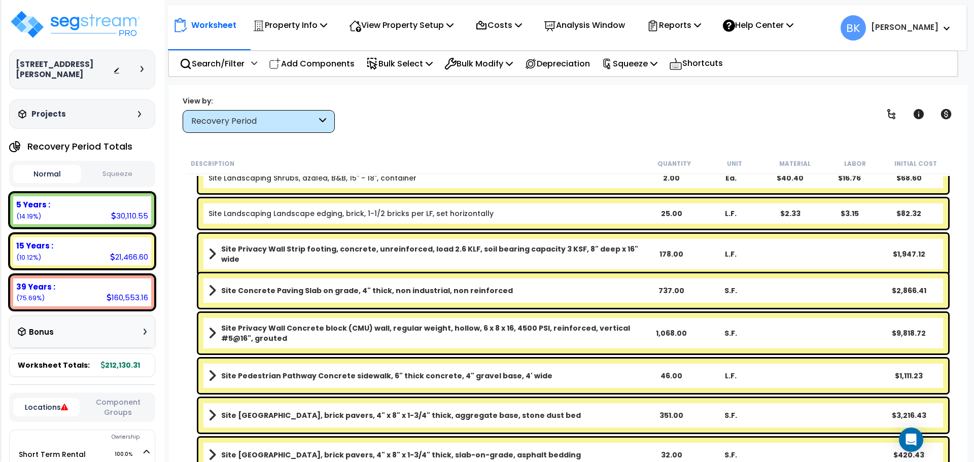
scroll to position [1384, 0]
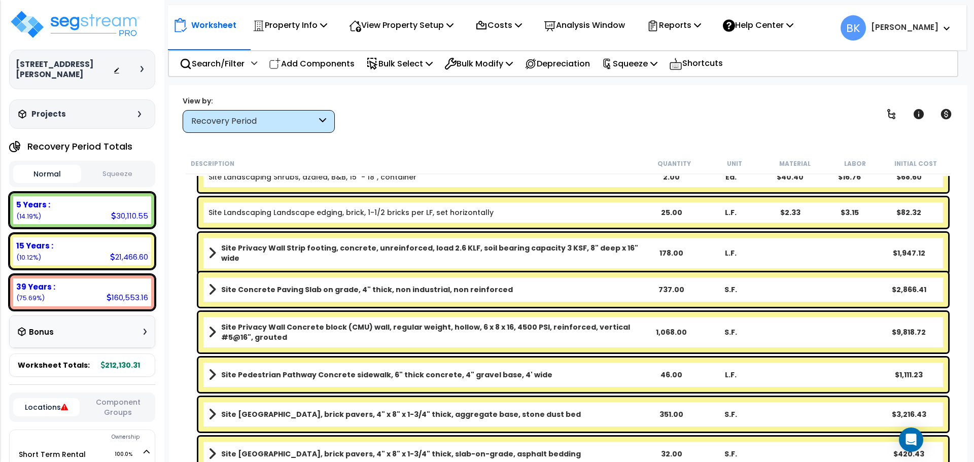
click at [360, 254] on b "Site Privacy Wall Strip footing, concrete, unreinforced, load 2.6 KLF, soil bea…" at bounding box center [431, 253] width 420 height 20
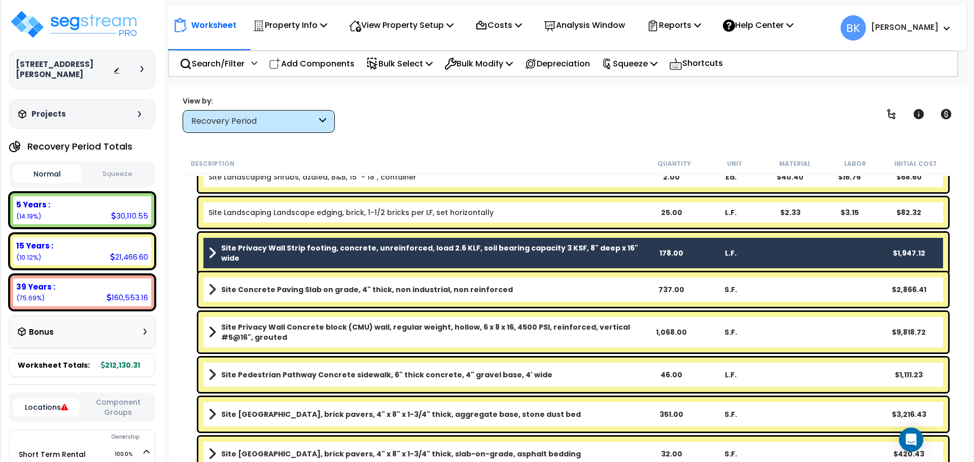
drag, startPoint x: 334, startPoint y: 332, endPoint x: 351, endPoint y: 309, distance: 29.0
click at [333, 332] on b "Site Privacy Wall Concrete block (CMU) wall, regular weight, hollow, 6 x 8 x 16…" at bounding box center [431, 332] width 420 height 20
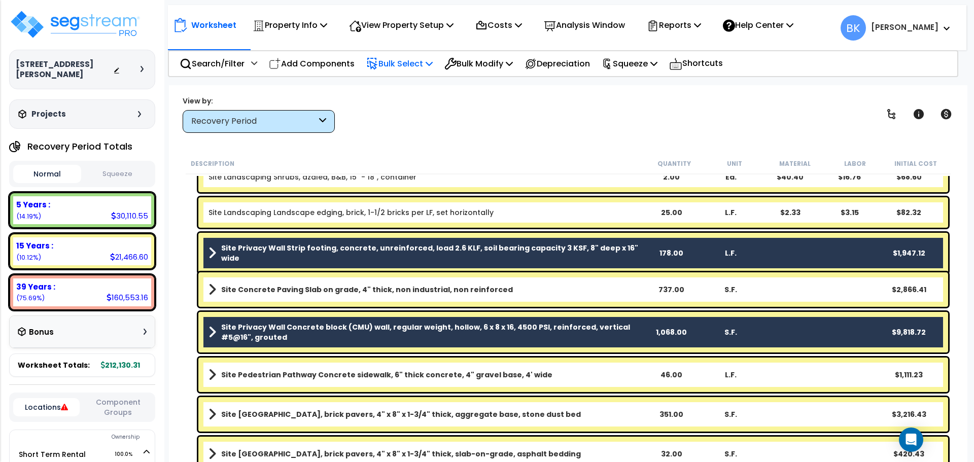
click at [416, 60] on p "Bulk Select" at bounding box center [399, 64] width 66 height 14
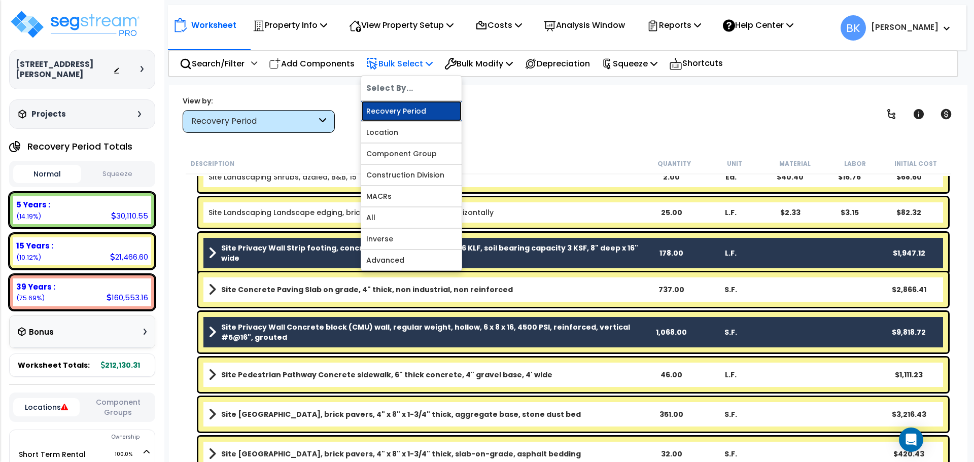
click at [409, 108] on link "Recovery Period" at bounding box center [411, 111] width 100 height 20
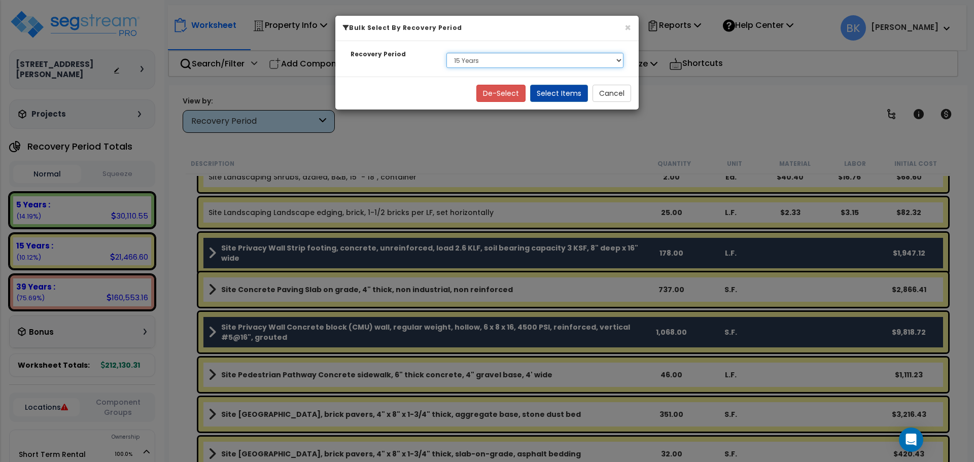
click at [488, 65] on select "Select 5 Years 15 Years 39 Years" at bounding box center [535, 60] width 177 height 15
click at [614, 94] on button "Cancel" at bounding box center [612, 93] width 39 height 17
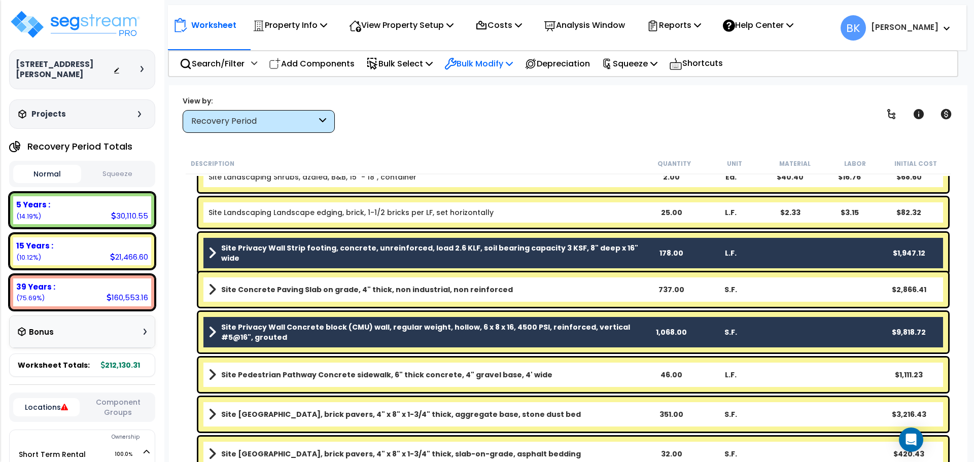
click at [489, 61] on p "Bulk Modify" at bounding box center [479, 64] width 69 height 14
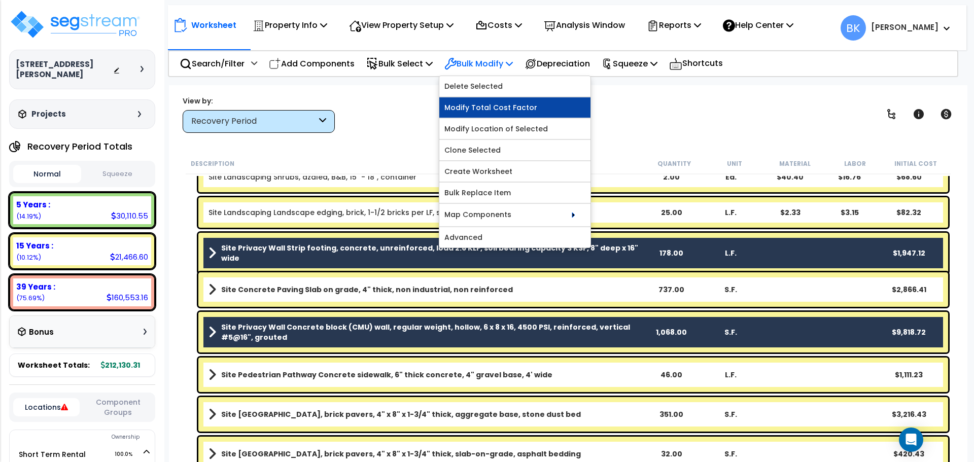
click at [493, 104] on link "Modify Total Cost Factor" at bounding box center [514, 107] width 151 height 20
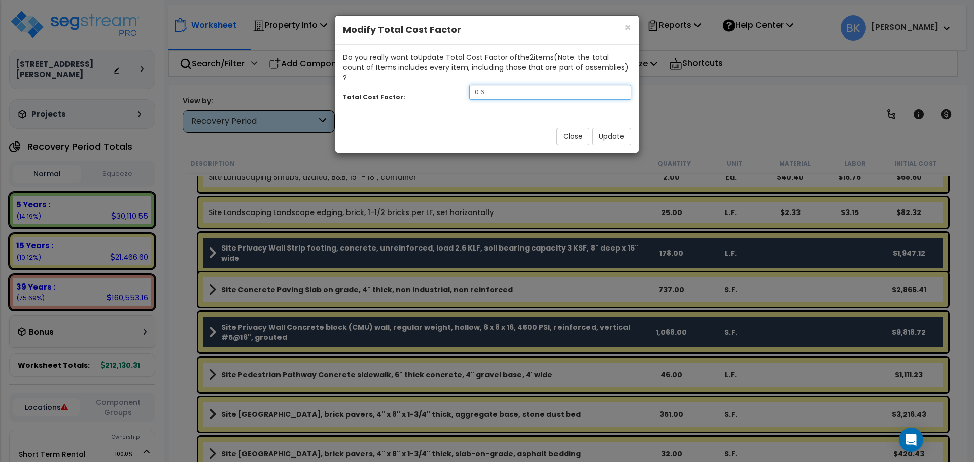
click at [544, 85] on input "0.6" at bounding box center [550, 92] width 162 height 15
type input "0.5"
click at [619, 128] on button "Update" at bounding box center [611, 136] width 39 height 17
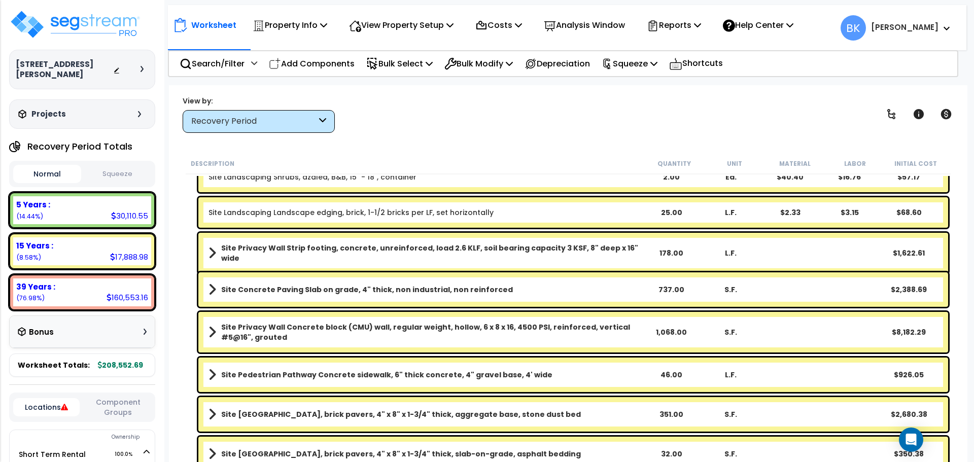
click at [400, 121] on div "View by: Recovery Period High to Low (Total Cost)" at bounding box center [568, 114] width 778 height 38
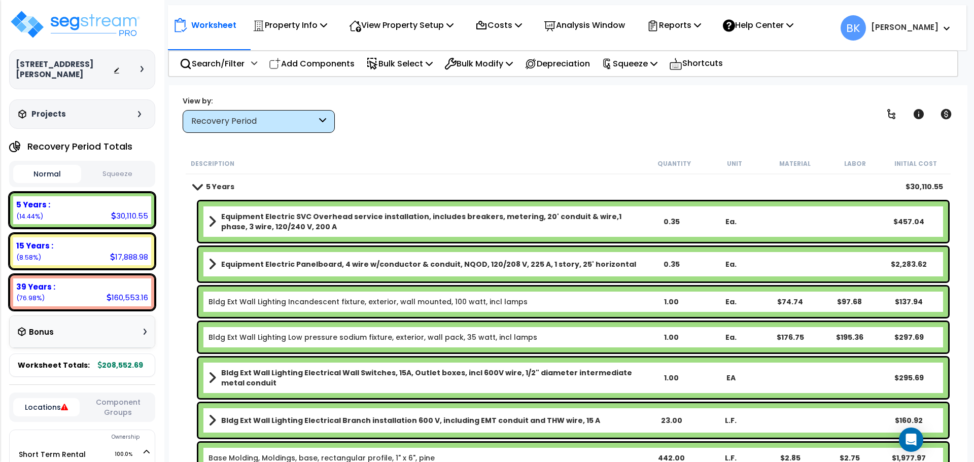
scroll to position [0, 0]
click at [192, 179] on div "5 Years $30,110.55" at bounding box center [568, 187] width 760 height 24
click at [194, 185] on span at bounding box center [197, 187] width 14 height 8
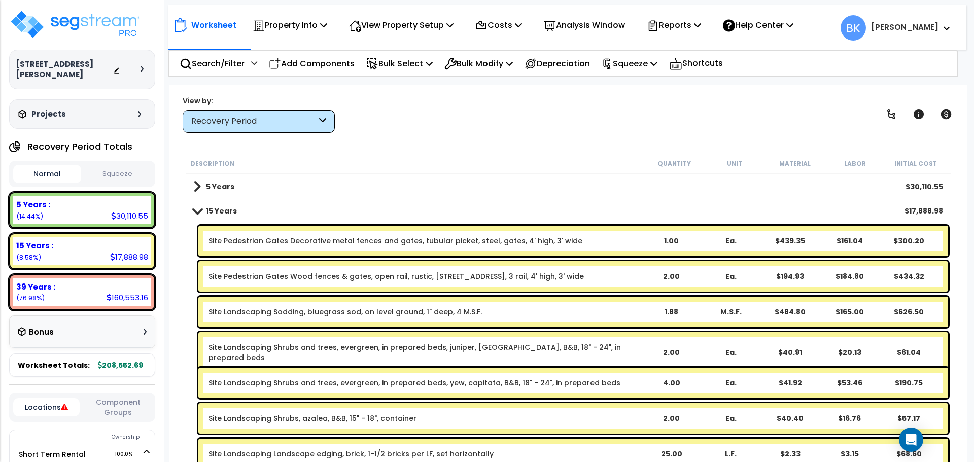
click at [191, 216] on div "15 Years $17,888.98" at bounding box center [568, 211] width 760 height 24
click at [195, 215] on link "15 Years" at bounding box center [215, 211] width 44 height 14
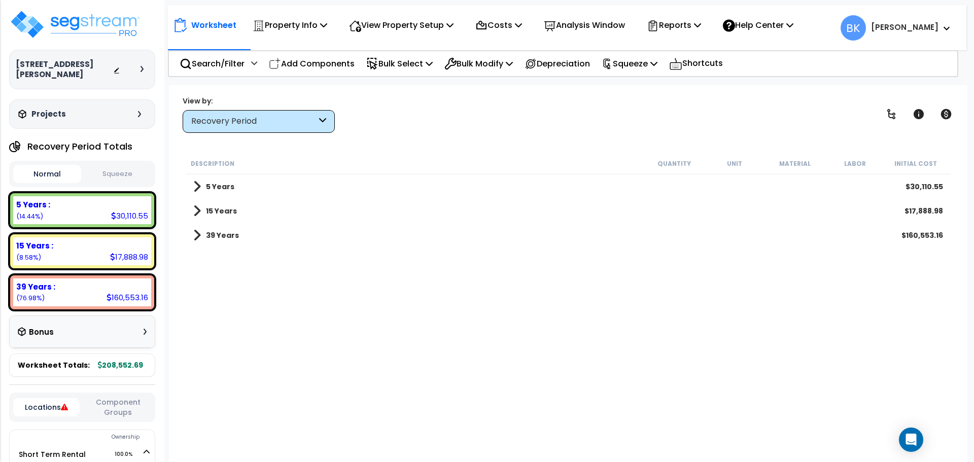
click at [197, 235] on span at bounding box center [197, 235] width 8 height 14
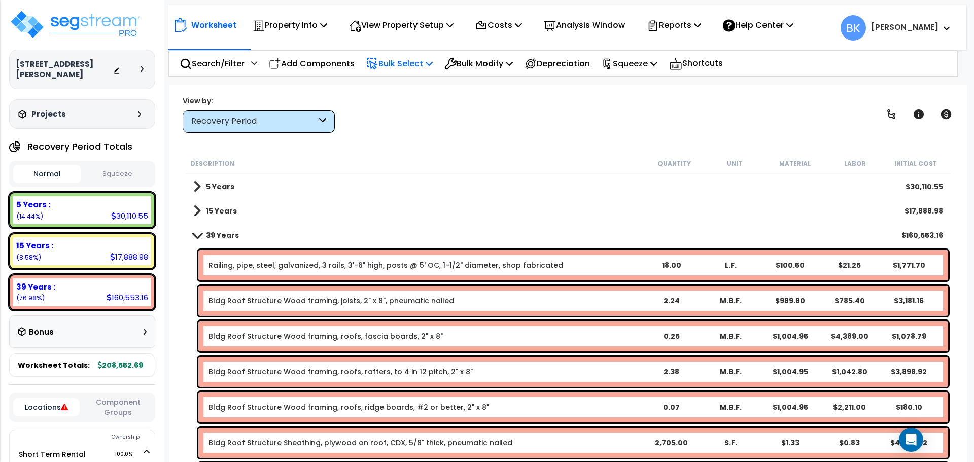
click at [419, 71] on div "Bulk Select" at bounding box center [399, 64] width 66 height 24
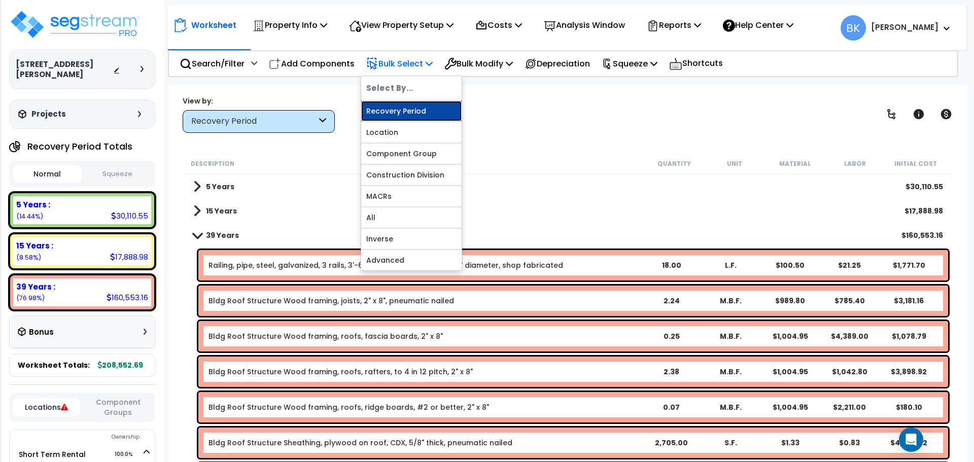
click at [410, 106] on link "Recovery Period" at bounding box center [411, 111] width 100 height 20
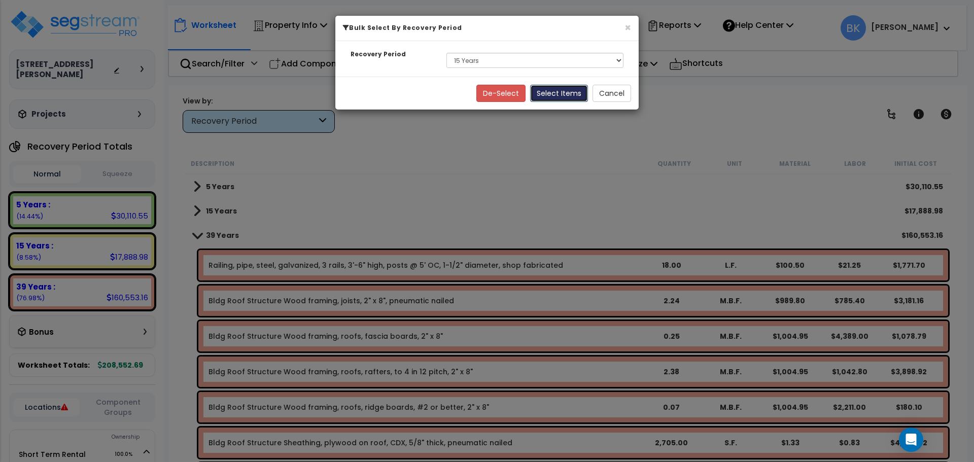
click at [549, 86] on button "Select Items" at bounding box center [559, 93] width 58 height 17
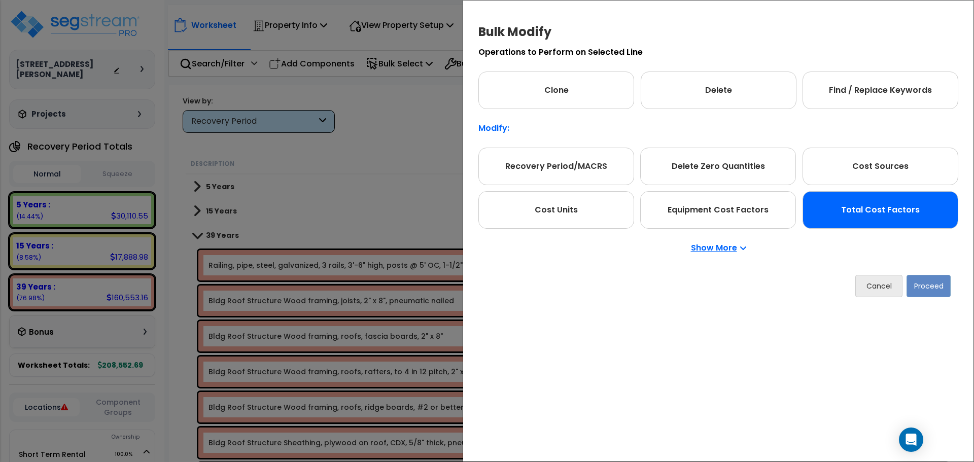
click at [845, 207] on div "Total Cost Factors" at bounding box center [881, 210] width 156 height 38
click at [930, 291] on button "Proceed" at bounding box center [929, 286] width 44 height 22
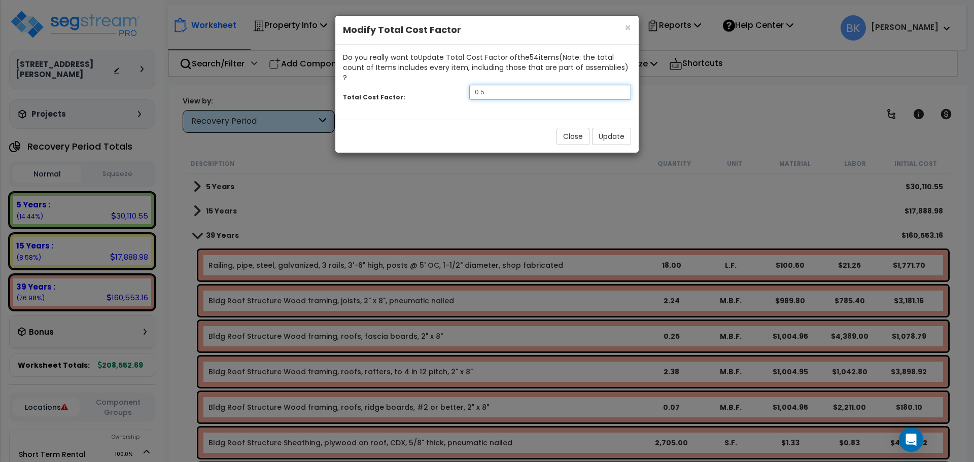
click at [496, 85] on input "0.5" at bounding box center [550, 92] width 162 height 15
type input "0.65"
click at [608, 128] on button "Update" at bounding box center [611, 136] width 39 height 17
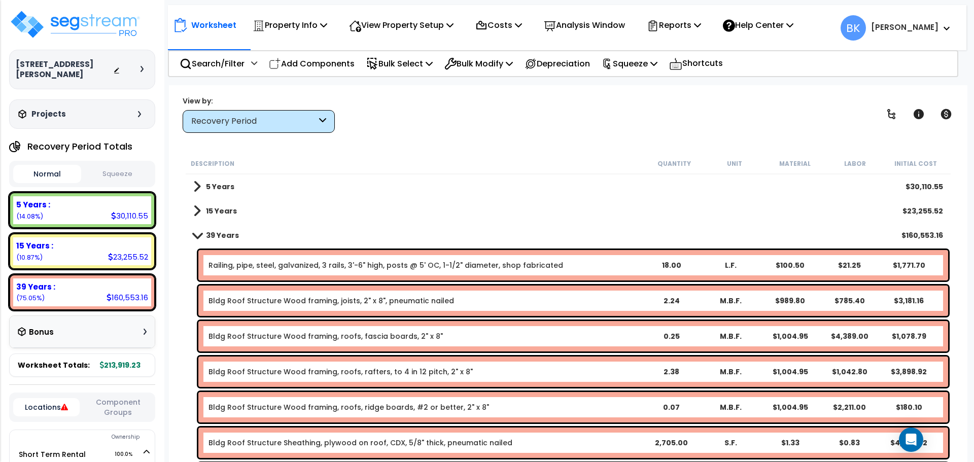
click at [203, 238] on span at bounding box center [197, 235] width 14 height 8
